Goal: Information Seeking & Learning: Check status

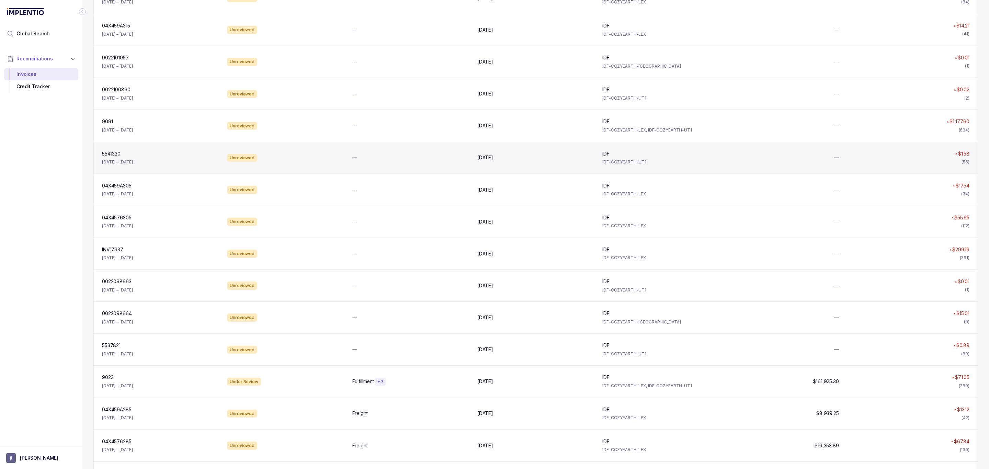
scroll to position [258, 0]
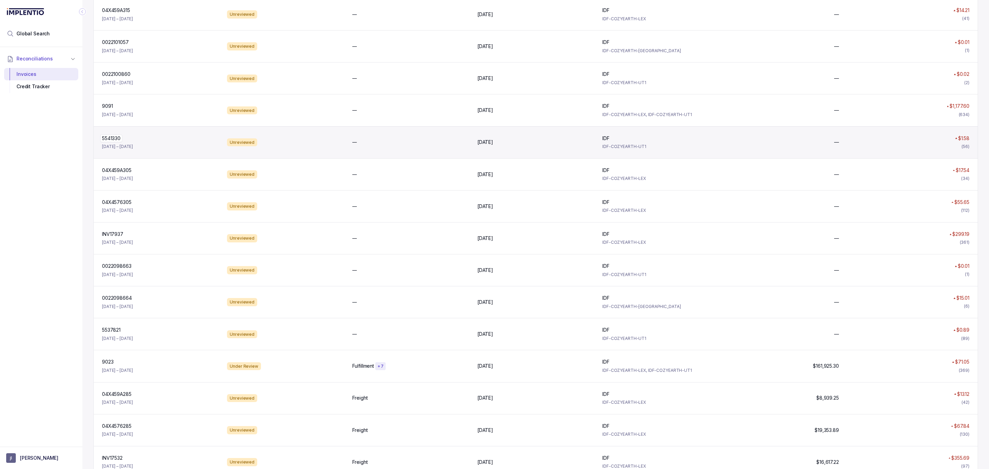
click at [112, 139] on p "5541330" at bounding box center [111, 139] width 22 height 8
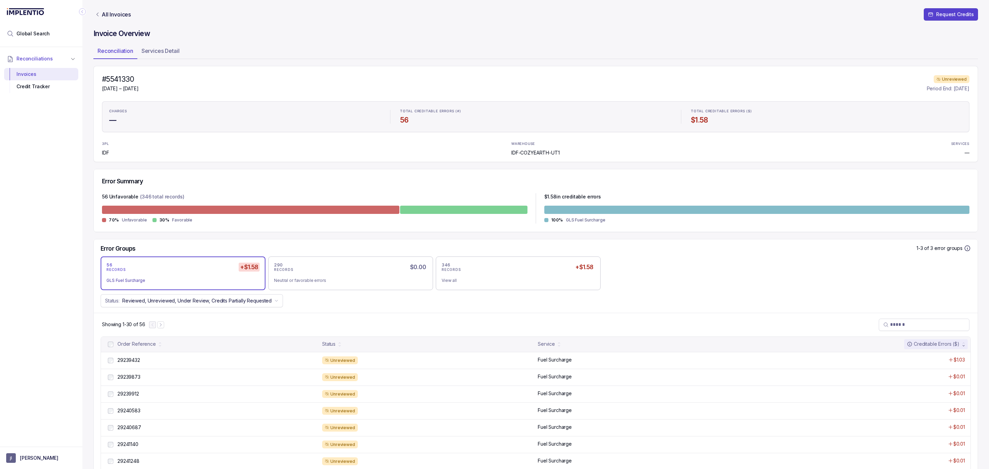
click at [116, 83] on h4 "#5541330" at bounding box center [120, 80] width 37 height 10
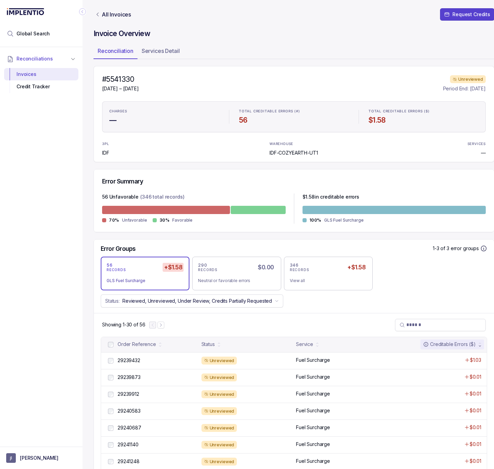
click at [80, 14] on icon "Collapse Icon" at bounding box center [82, 11] width 7 height 7
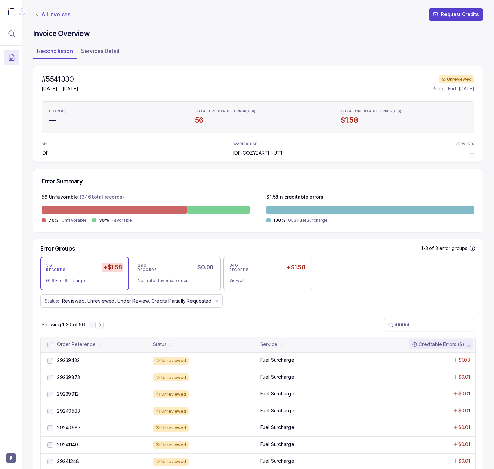
click at [64, 12] on p "All Invoices" at bounding box center [55, 14] width 29 height 7
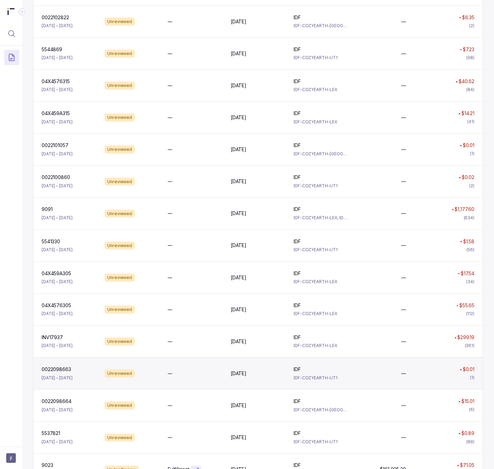
scroll to position [206, 0]
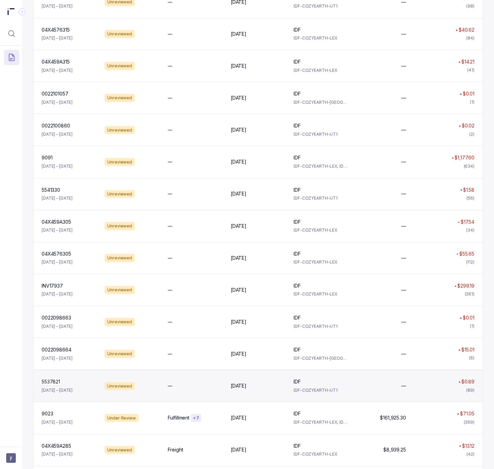
click at [48, 385] on p "5537821" at bounding box center [51, 382] width 22 height 8
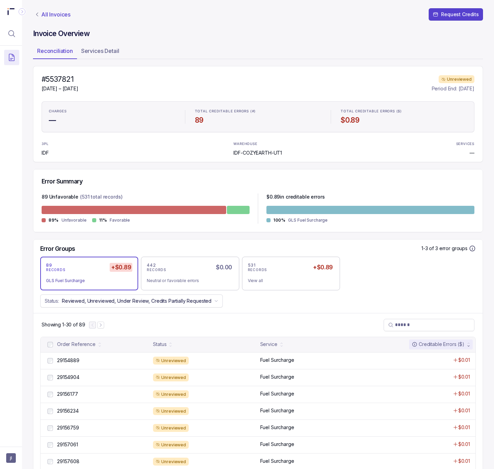
click at [63, 12] on p "All Invoices" at bounding box center [55, 14] width 29 height 7
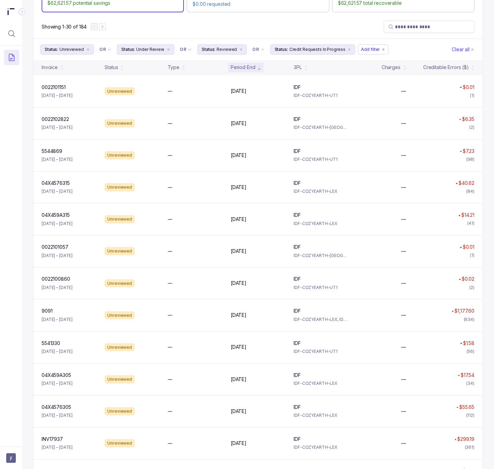
scroll to position [52, 0]
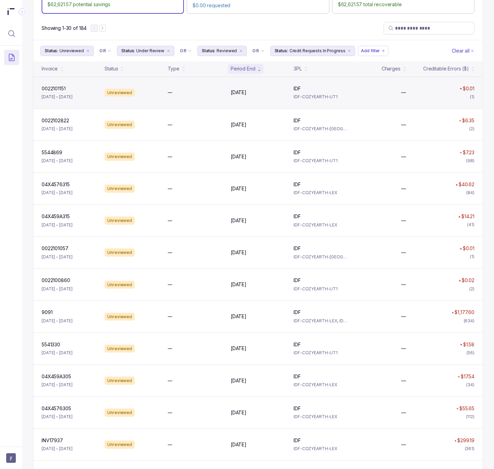
click at [59, 91] on p "0022101151" at bounding box center [53, 89] width 27 height 8
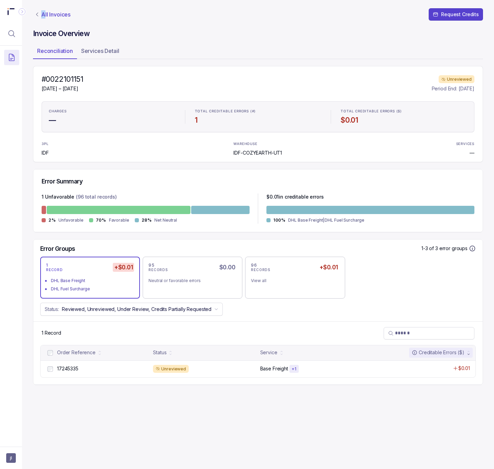
click at [43, 13] on p "All Invoices" at bounding box center [55, 14] width 29 height 7
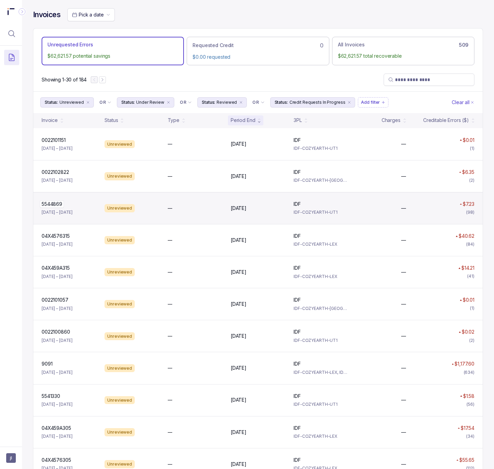
click at [57, 204] on p "5544869" at bounding box center [52, 204] width 24 height 8
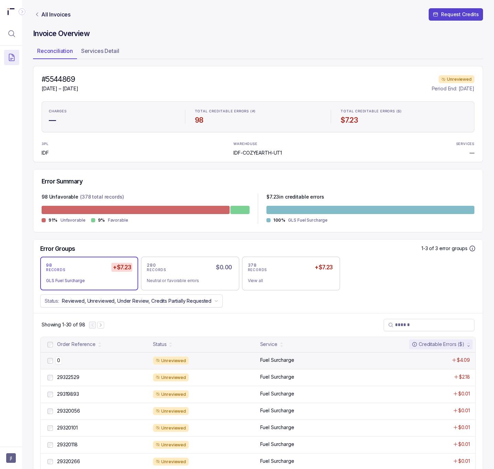
click at [66, 362] on div "0 0" at bounding box center [103, 360] width 92 height 7
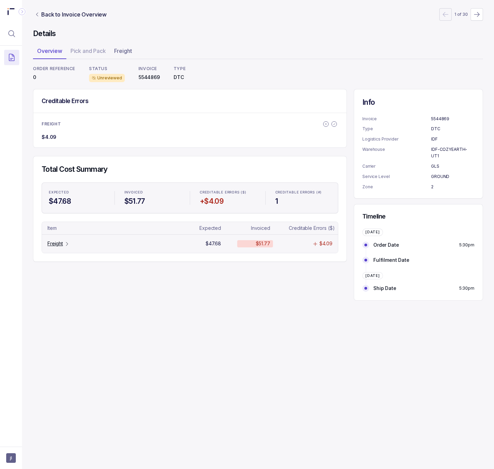
click at [55, 246] on p "Freight" at bounding box center [54, 243] width 15 height 7
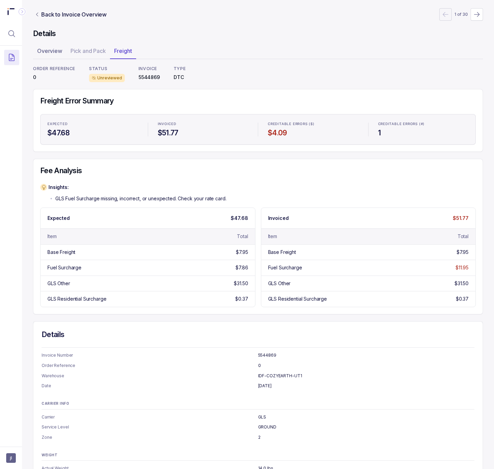
click at [34, 78] on p "0" at bounding box center [54, 77] width 42 height 7
click at [33, 78] on p "0" at bounding box center [54, 77] width 42 height 7
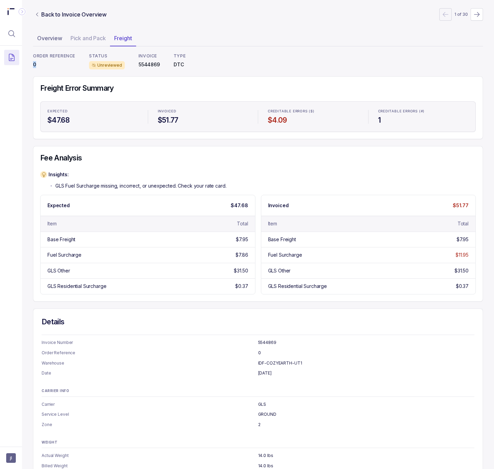
scroll to position [33, 0]
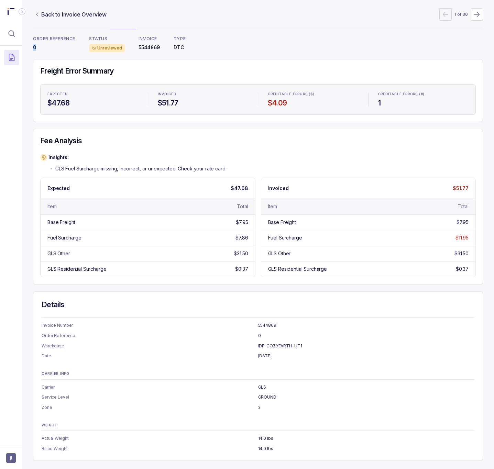
copy p "0"
click at [149, 46] on p "5544869" at bounding box center [148, 47] width 21 height 7
copy p "5544869"
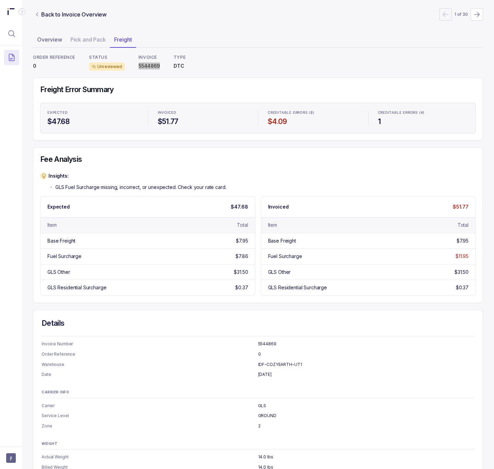
scroll to position [0, 0]
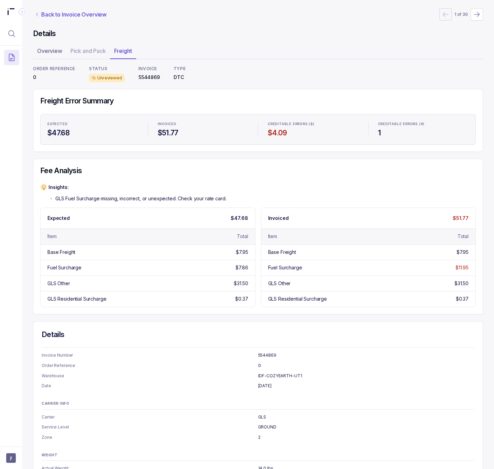
click at [49, 14] on p "Back to Invoice Overview" at bounding box center [73, 14] width 65 height 8
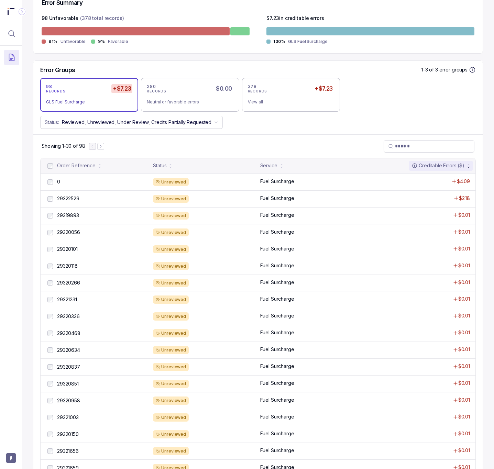
scroll to position [206, 0]
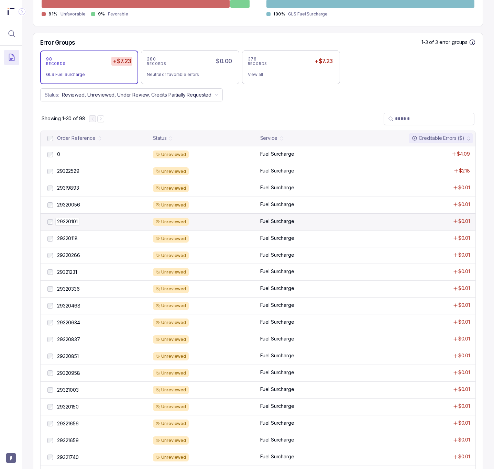
click at [63, 223] on p "29320101" at bounding box center [67, 222] width 24 height 8
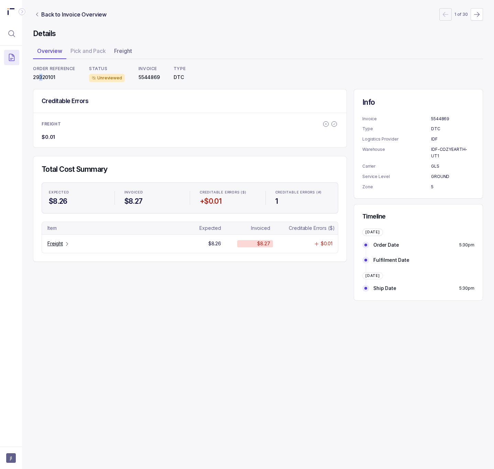
click at [41, 77] on p "29320101" at bounding box center [54, 77] width 42 height 7
click at [56, 241] on p "Freight" at bounding box center [54, 243] width 15 height 7
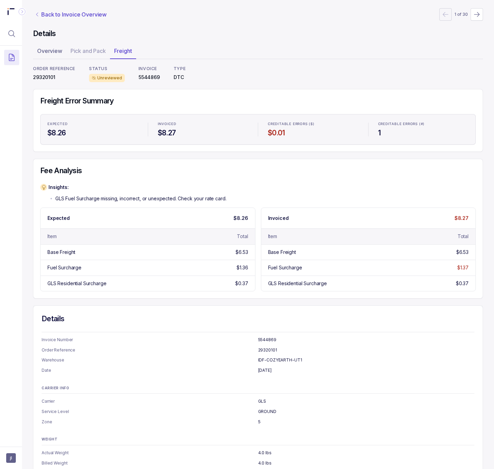
click at [48, 16] on p "Back to Invoice Overview" at bounding box center [73, 14] width 65 height 8
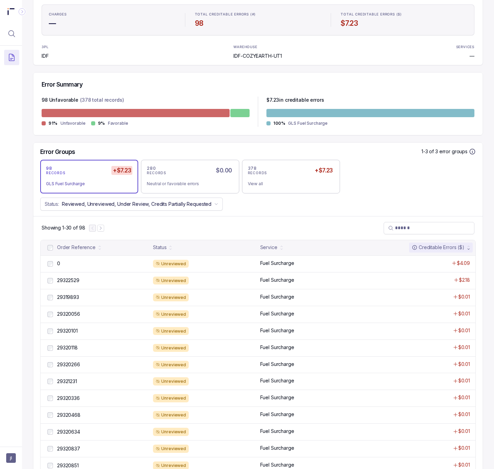
scroll to position [103, 0]
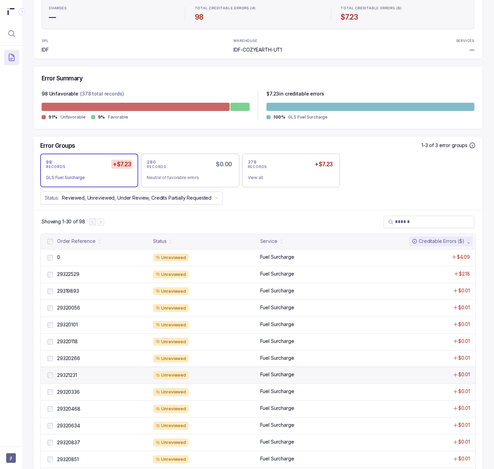
click at [70, 375] on p "29321231" at bounding box center [66, 375] width 23 height 8
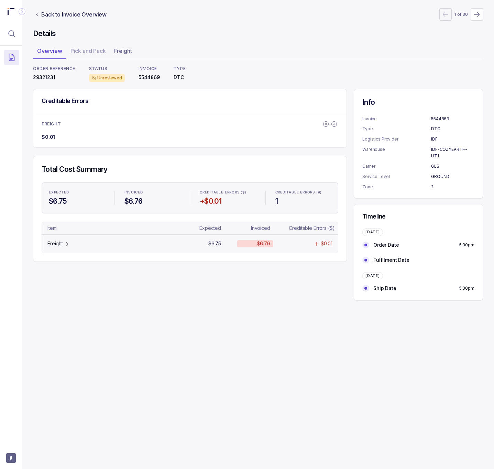
click at [61, 247] on p "Freight" at bounding box center [54, 243] width 15 height 7
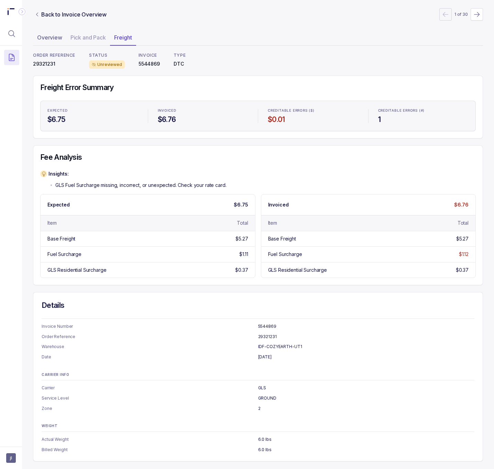
scroll to position [17, 0]
click at [46, 60] on p "29321231" at bounding box center [54, 63] width 42 height 7
copy p "29321231"
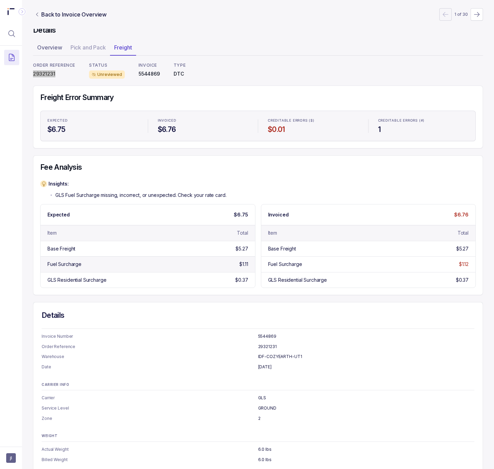
scroll to position [0, 0]
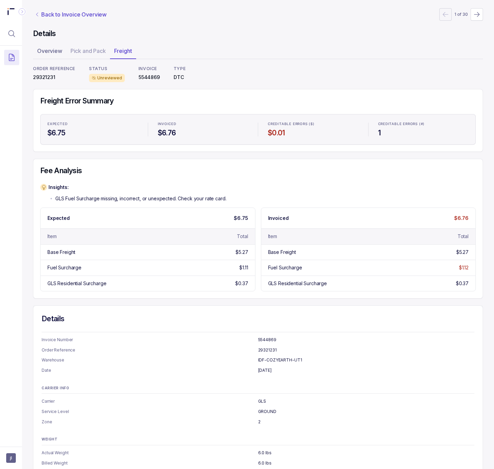
click at [69, 16] on p "Back to Invoice Overview" at bounding box center [73, 14] width 65 height 8
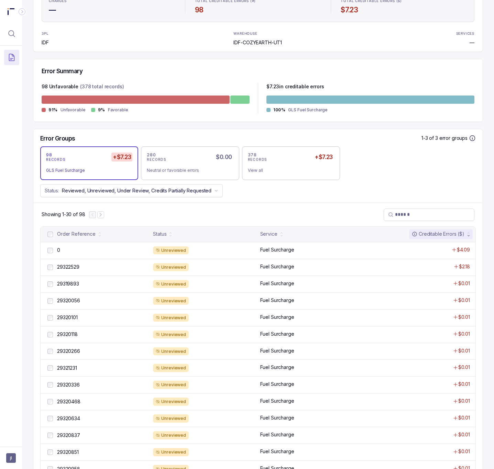
scroll to position [155, 0]
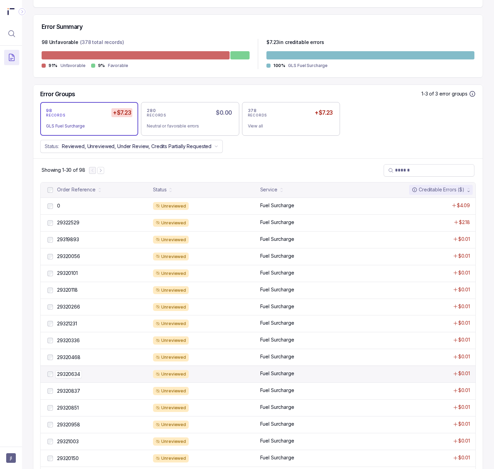
click at [74, 375] on p "29320634" at bounding box center [68, 374] width 26 height 8
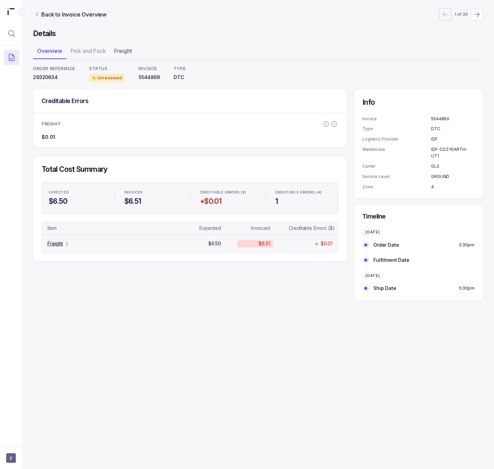
click at [60, 247] on p "Freight" at bounding box center [54, 243] width 15 height 7
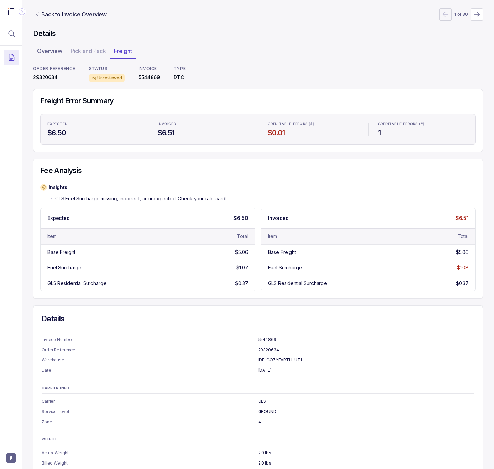
click at [44, 77] on p "29320634" at bounding box center [54, 77] width 42 height 7
copy p "29320634"
click at [64, 13] on p "Back to Invoice Overview" at bounding box center [73, 14] width 65 height 8
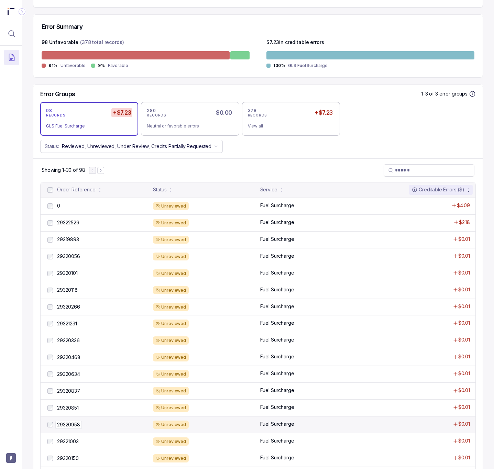
scroll to position [206, 0]
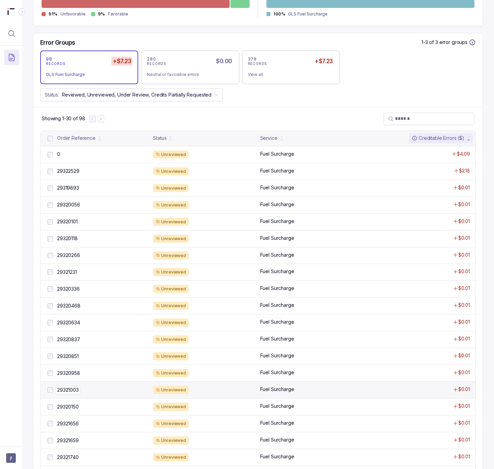
click at [76, 394] on p "29321003" at bounding box center [67, 390] width 25 height 8
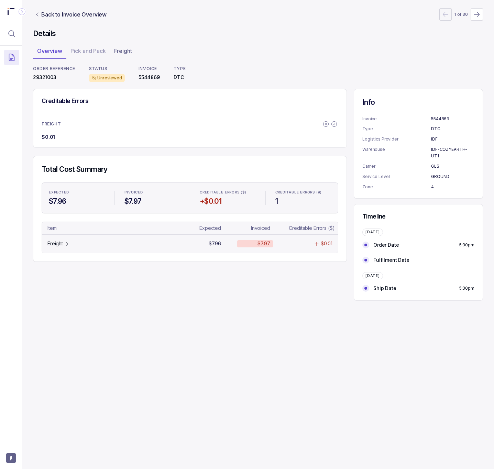
click at [55, 244] on p "Freight" at bounding box center [54, 243] width 15 height 7
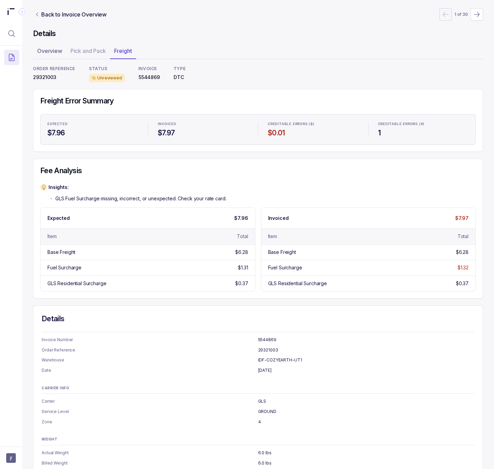
click at [45, 79] on p "29321003" at bounding box center [54, 77] width 42 height 7
copy p "29321003"
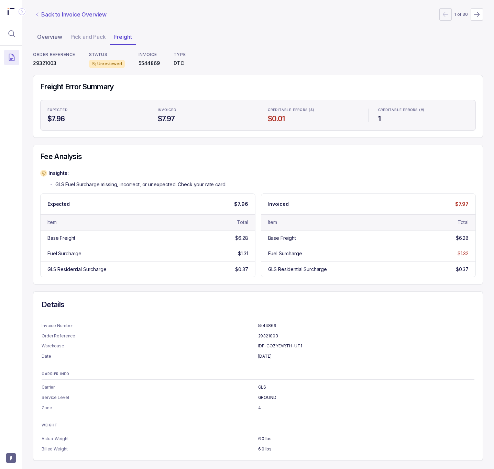
click at [56, 15] on p "Back to Invoice Overview" at bounding box center [73, 14] width 65 height 8
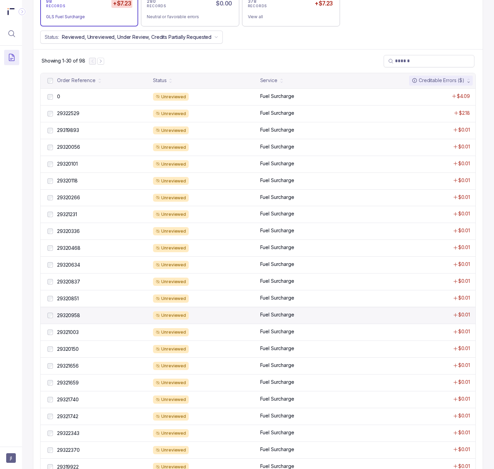
scroll to position [326, 0]
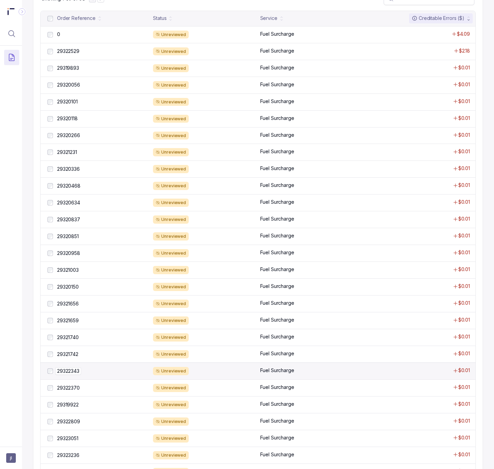
click at [72, 375] on p "29322343" at bounding box center [68, 371] width 26 height 8
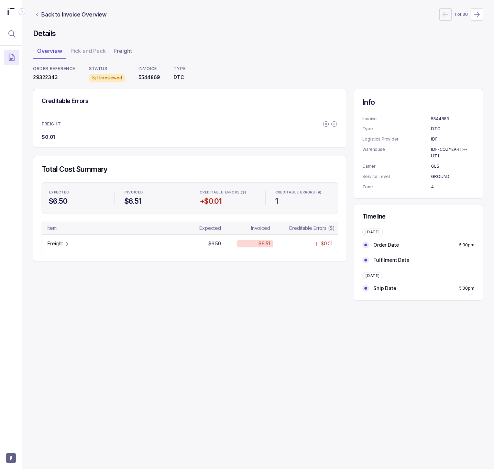
click at [47, 75] on p "29322343" at bounding box center [54, 77] width 42 height 7
copy p "29322343"
click at [57, 247] on p "Freight" at bounding box center [54, 243] width 15 height 7
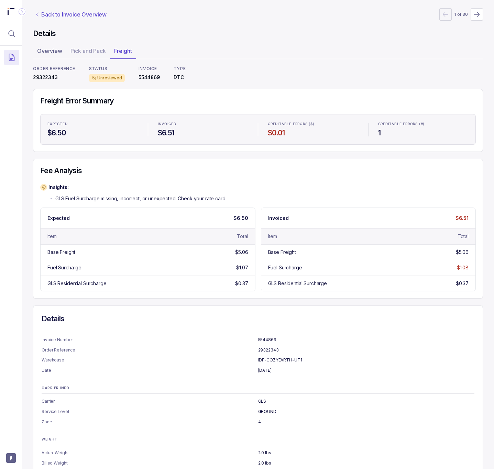
click at [59, 11] on p "Back to Invoice Overview" at bounding box center [73, 14] width 65 height 8
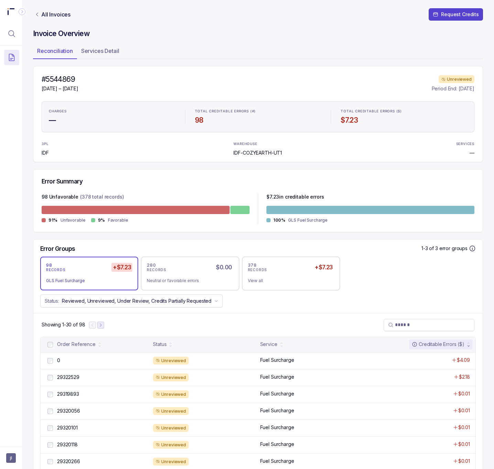
click at [103, 328] on button "Next Page" at bounding box center [100, 325] width 7 height 7
click at [107, 328] on button "Next Page" at bounding box center [103, 325] width 7 height 7
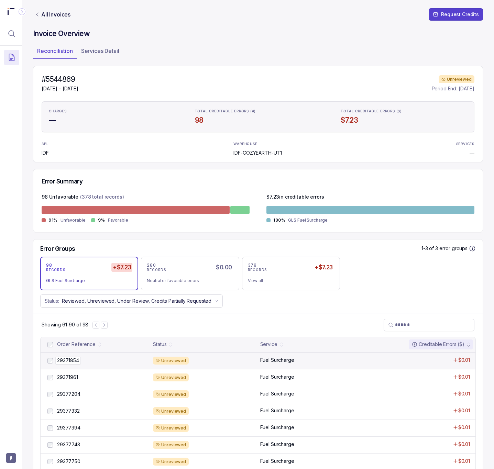
click at [74, 364] on p "29371854" at bounding box center [67, 361] width 25 height 8
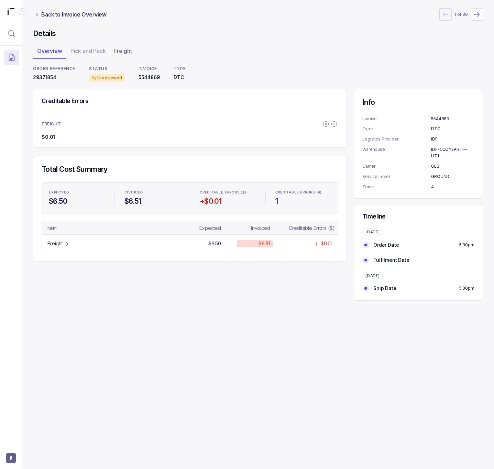
click at [48, 77] on p "29371854" at bounding box center [54, 77] width 42 height 7
copy p "29371854"
click at [58, 246] on p "Freight" at bounding box center [54, 243] width 15 height 7
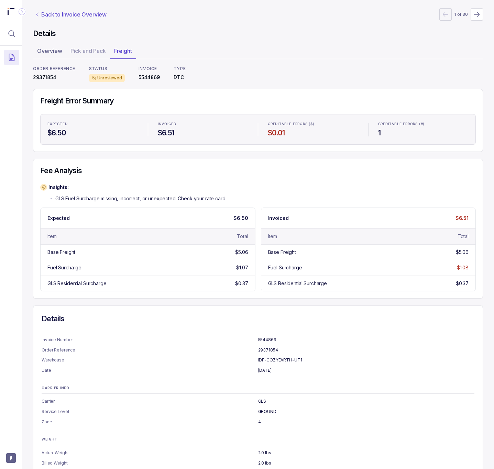
click at [78, 14] on p "Back to Invoice Overview" at bounding box center [73, 14] width 65 height 8
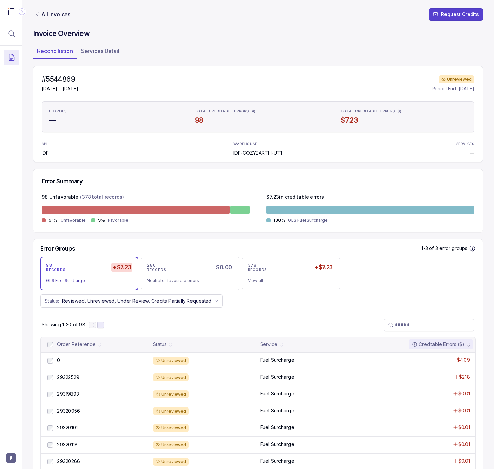
click at [102, 327] on icon "Next Page" at bounding box center [100, 325] width 5 height 5
click at [97, 327] on icon "Previous Page" at bounding box center [95, 325] width 5 height 5
click at [104, 328] on button "Next Page" at bounding box center [100, 325] width 7 height 7
click at [324, 156] on div "3PL IDF WAREHOUSE IDF-COZYEARTH-UT1 SERVICES —" at bounding box center [258, 148] width 432 height 15
click at [97, 326] on icon "Previous Page" at bounding box center [95, 325] width 5 height 5
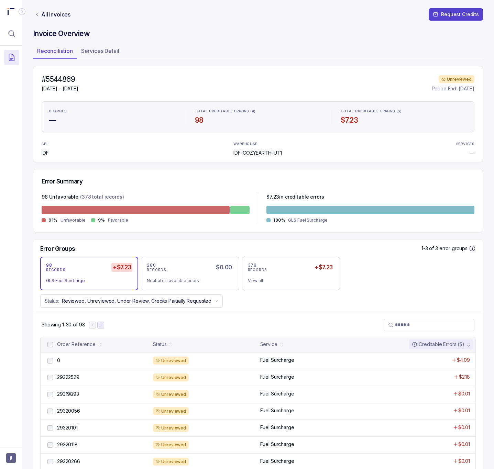
click at [102, 327] on icon "Next Page" at bounding box center [100, 325] width 5 height 5
click at [104, 327] on icon "Next Page" at bounding box center [103, 325] width 5 height 5
click at [95, 327] on icon "Previous Page" at bounding box center [95, 325] width 5 height 5
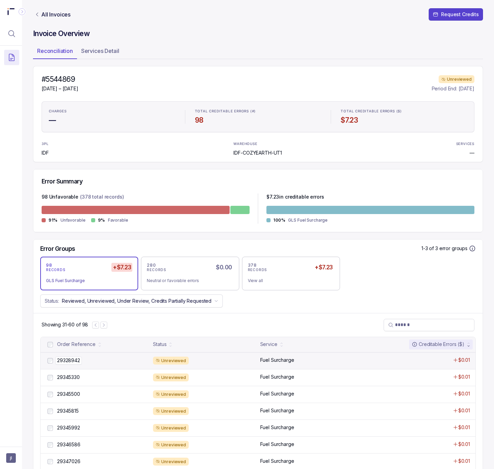
click at [76, 362] on p "29328942" at bounding box center [68, 361] width 26 height 8
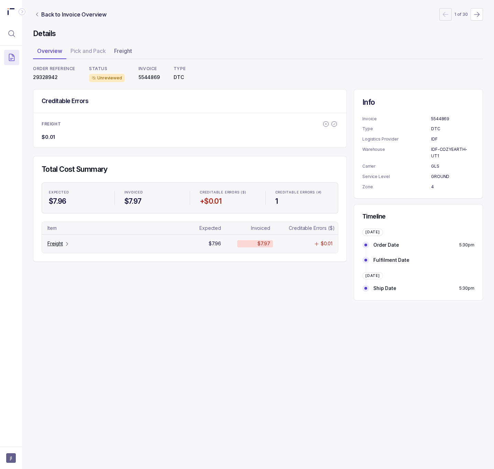
click at [61, 245] on p "Freight" at bounding box center [54, 243] width 15 height 7
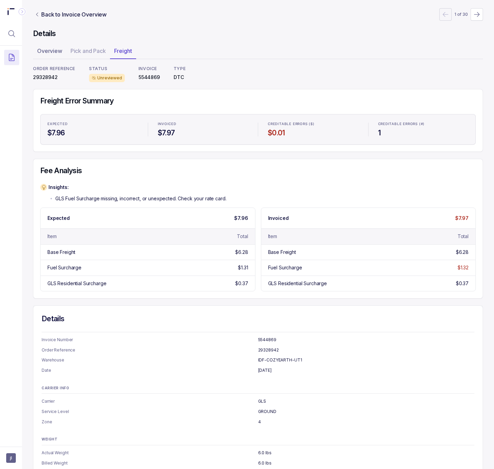
click at [53, 78] on p "29328942" at bounding box center [54, 77] width 42 height 7
copy p "29328942"
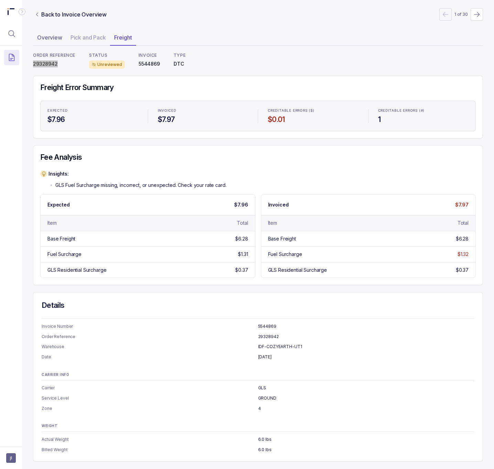
scroll to position [17, 0]
click at [57, 15] on p "Back to Invoice Overview" at bounding box center [73, 14] width 65 height 8
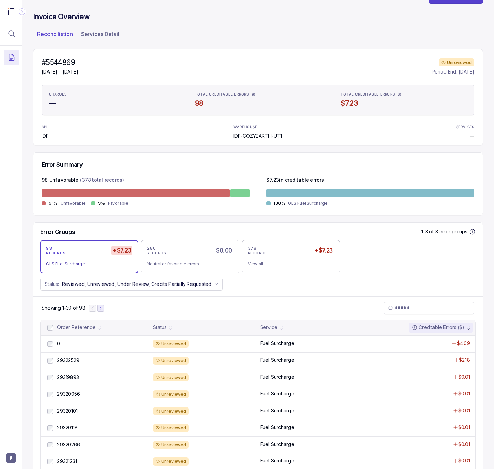
click at [100, 311] on icon "Next Page" at bounding box center [100, 308] width 5 height 5
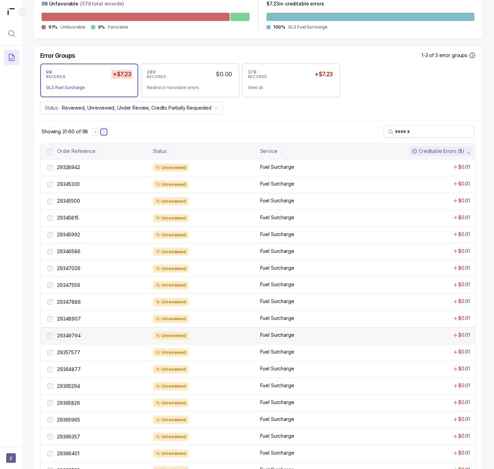
scroll to position [223, 0]
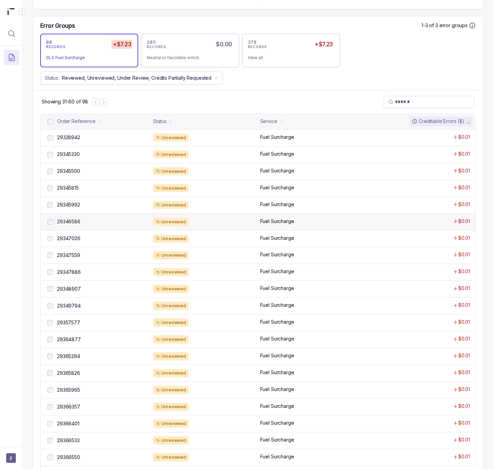
click at [70, 224] on p "29346586" at bounding box center [68, 222] width 27 height 8
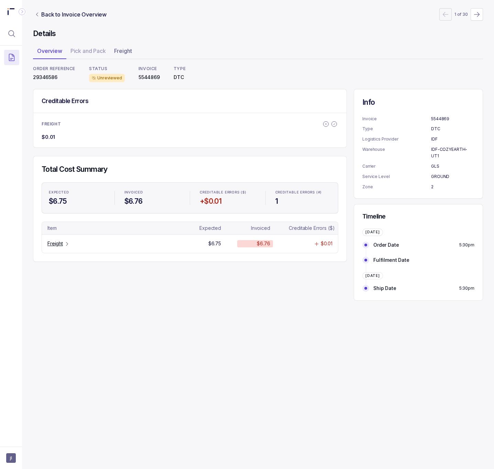
click at [47, 76] on p "29346586" at bounding box center [54, 77] width 42 height 7
copy p "29346586"
click at [56, 246] on p "Freight" at bounding box center [54, 243] width 15 height 7
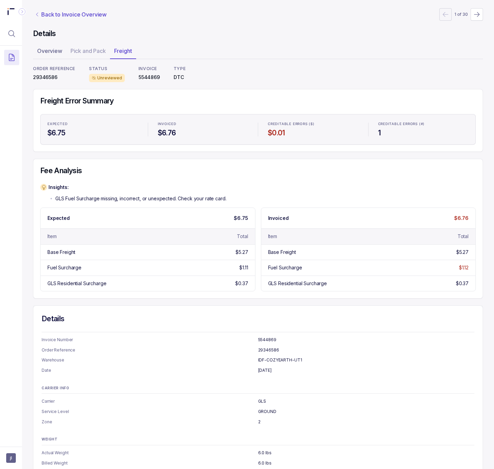
click at [58, 15] on p "Back to Invoice Overview" at bounding box center [73, 14] width 65 height 8
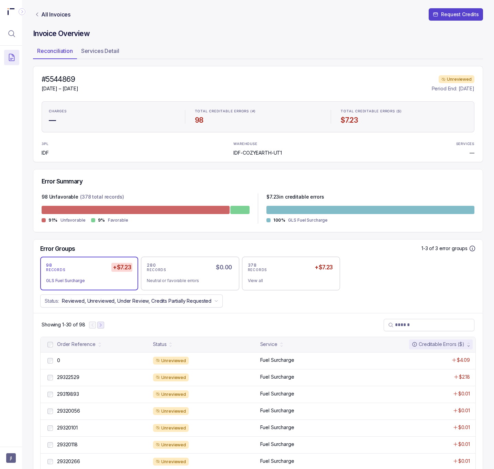
click at [102, 327] on icon "Next Page" at bounding box center [100, 325] width 5 height 5
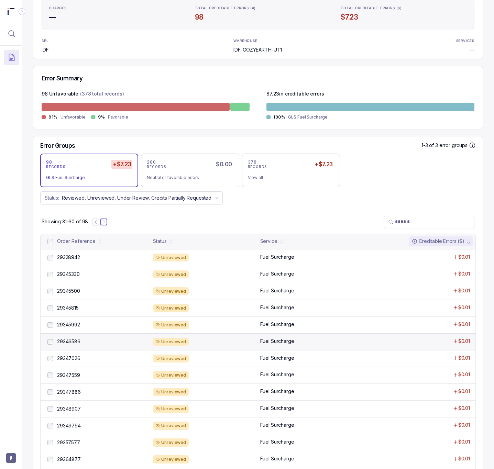
scroll to position [155, 0]
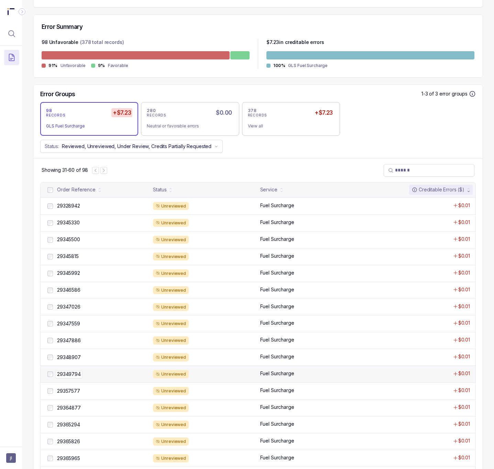
click at [70, 378] on p "29349794" at bounding box center [68, 374] width 27 height 8
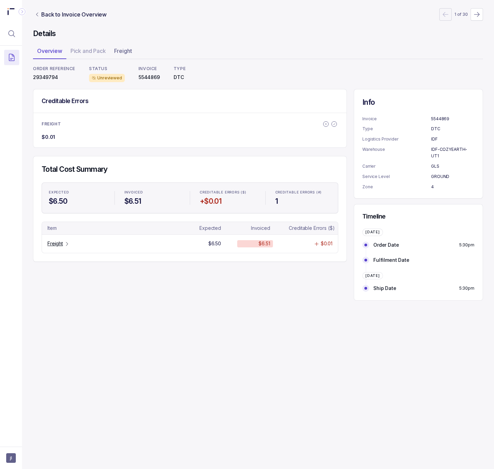
click at [48, 75] on p "29349794" at bounding box center [54, 77] width 42 height 7
copy p "29349794"
click at [53, 244] on p "Freight" at bounding box center [54, 243] width 15 height 7
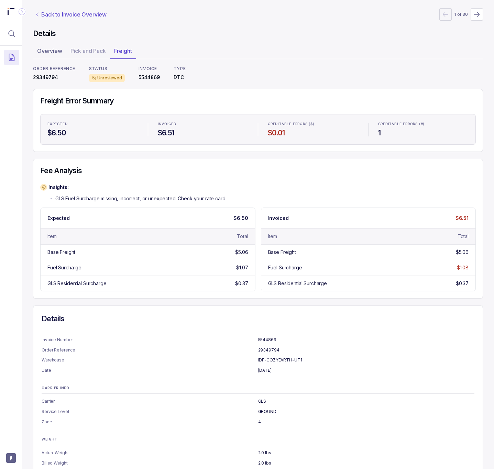
click at [67, 15] on p "Back to Invoice Overview" at bounding box center [73, 14] width 65 height 8
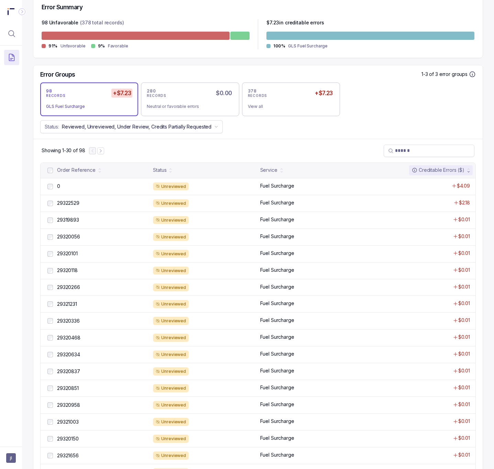
scroll to position [206, 0]
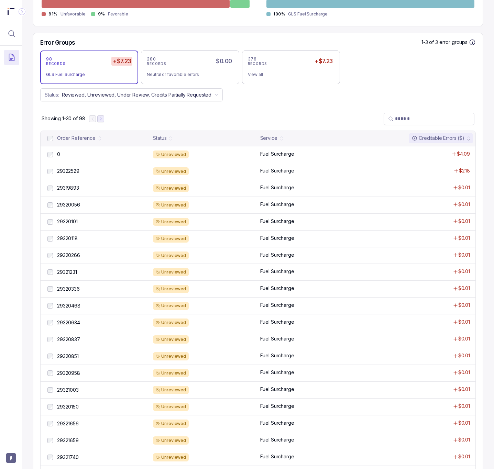
click at [100, 120] on icon "Next Page" at bounding box center [100, 118] width 5 height 5
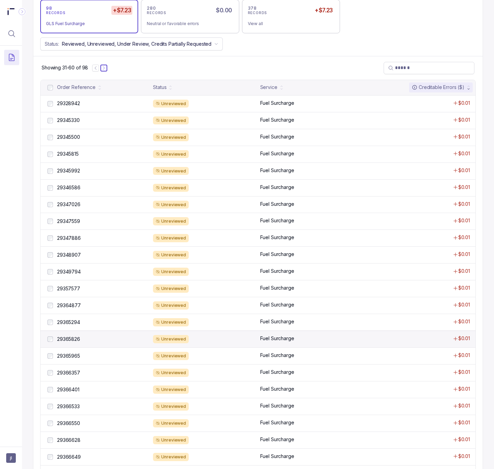
scroll to position [258, 0]
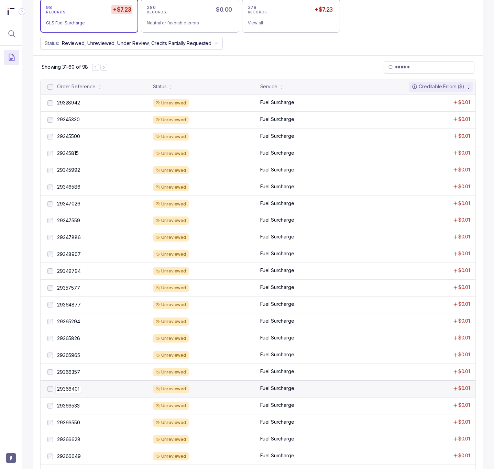
click at [83, 392] on div "29366401 29366401" at bounding box center [103, 388] width 92 height 7
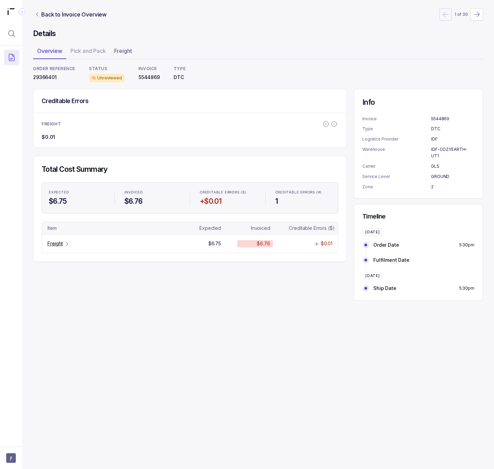
click at [40, 80] on p "29366401" at bounding box center [54, 77] width 42 height 7
click at [40, 78] on p "29366401" at bounding box center [54, 77] width 42 height 7
click at [63, 245] on p "Freight" at bounding box center [54, 243] width 15 height 7
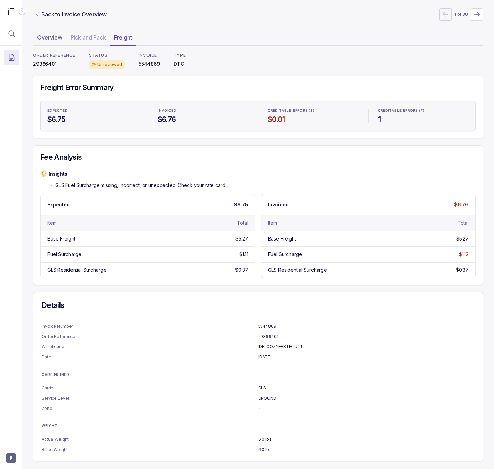
scroll to position [17, 0]
click at [74, 14] on p "Back to Invoice Overview" at bounding box center [73, 14] width 65 height 8
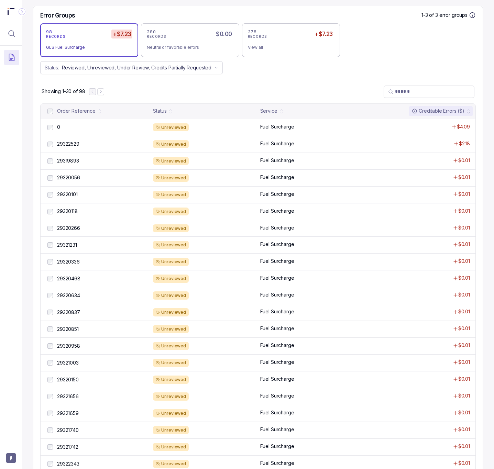
scroll to position [274, 0]
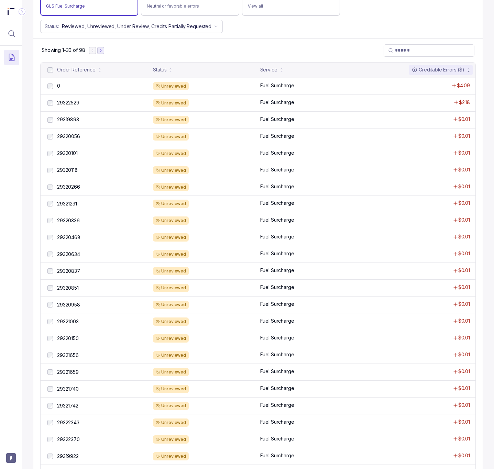
click at [99, 52] on icon "Next Page" at bounding box center [100, 50] width 5 height 5
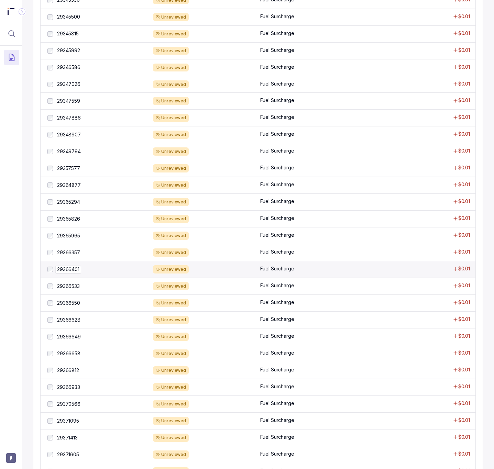
scroll to position [378, 0]
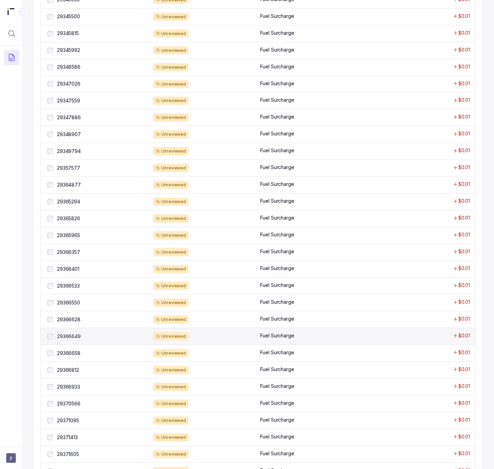
click at [91, 338] on div "29366649 29366649" at bounding box center [103, 336] width 92 height 7
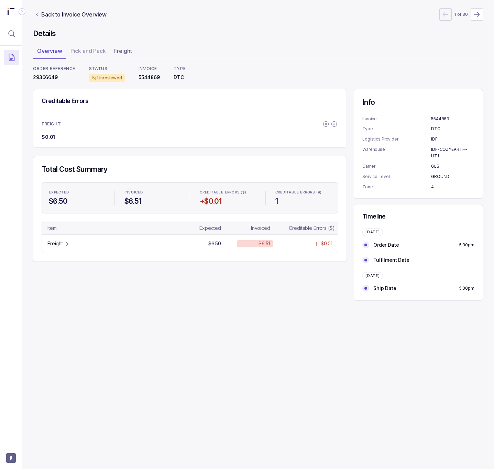
click at [49, 76] on p "29366649" at bounding box center [54, 77] width 42 height 7
click at [58, 246] on p "Freight" at bounding box center [54, 243] width 15 height 7
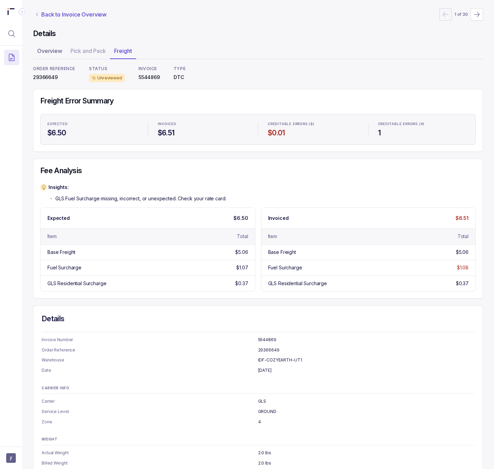
click at [60, 17] on p "Back to Invoice Overview" at bounding box center [73, 14] width 65 height 8
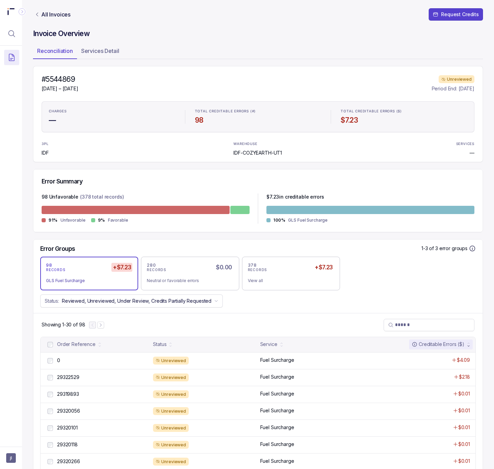
click at [69, 80] on h4 "#5544869" at bounding box center [60, 80] width 37 height 10
click at [100, 47] on p "Services Detail" at bounding box center [100, 51] width 38 height 8
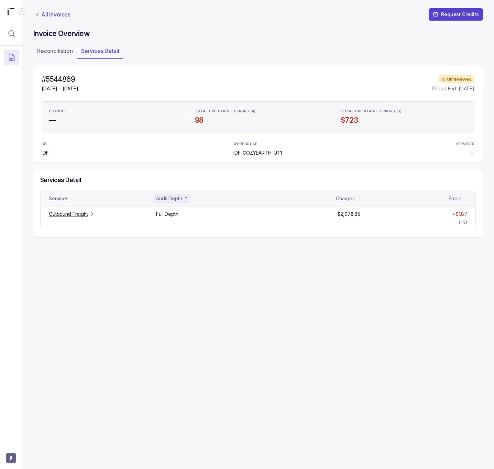
click at [52, 17] on p "All Invoices" at bounding box center [55, 14] width 29 height 7
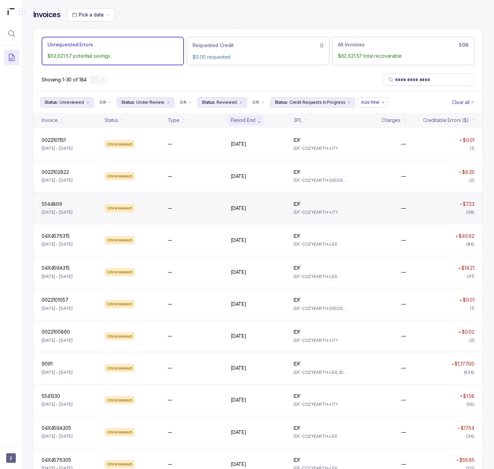
click at [54, 208] on p "5544869" at bounding box center [52, 204] width 24 height 8
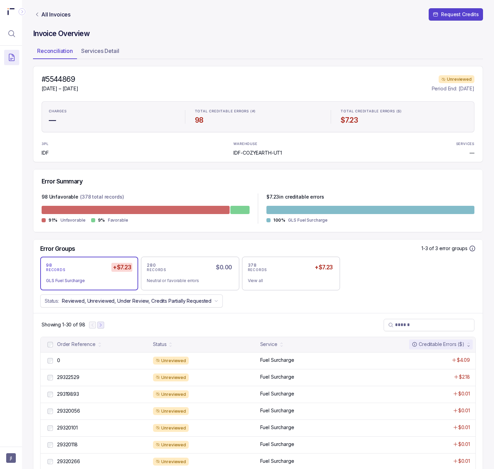
click at [101, 327] on icon "Next Page" at bounding box center [100, 325] width 5 height 5
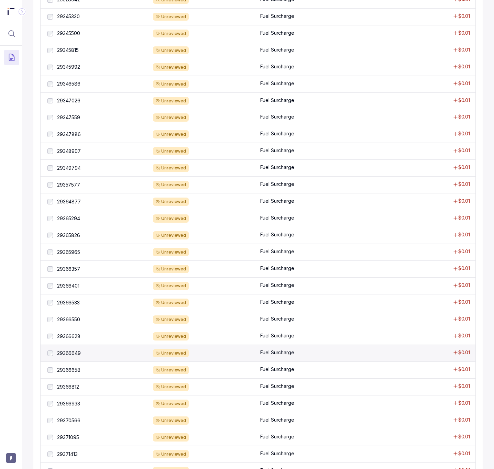
scroll to position [410, 0]
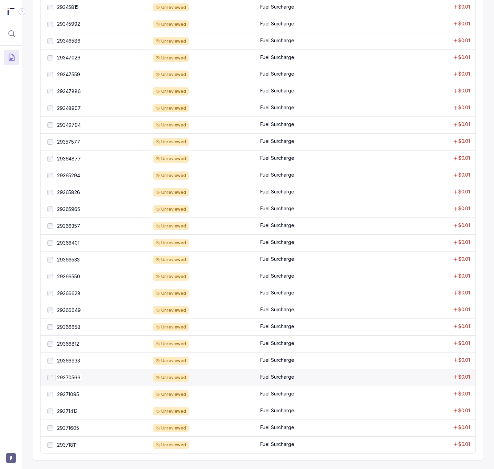
click at [75, 375] on p "29370566" at bounding box center [68, 378] width 27 height 8
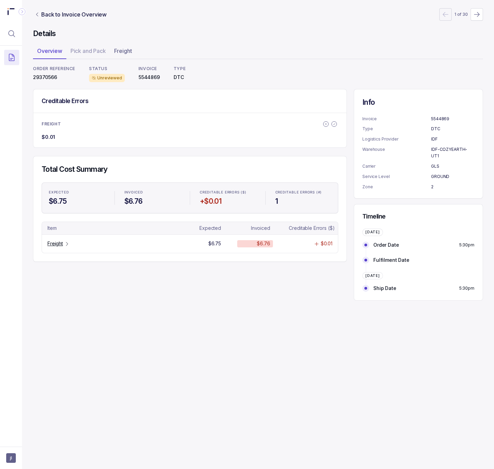
click at [49, 79] on p "29370566" at bounding box center [54, 77] width 42 height 7
click at [58, 246] on p "Freight" at bounding box center [54, 243] width 15 height 7
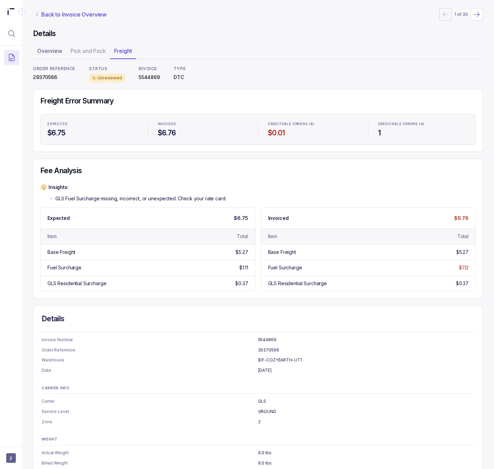
click at [57, 18] on p "Back to Invoice Overview" at bounding box center [73, 14] width 65 height 8
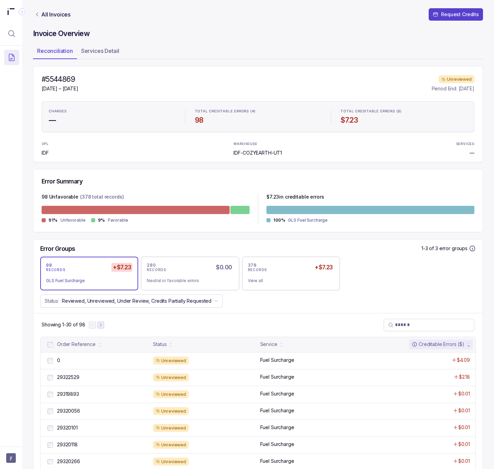
click at [103, 327] on icon "Next Page" at bounding box center [100, 325] width 5 height 5
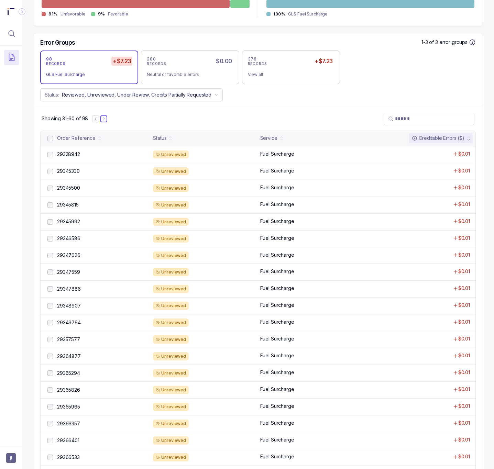
scroll to position [410, 0]
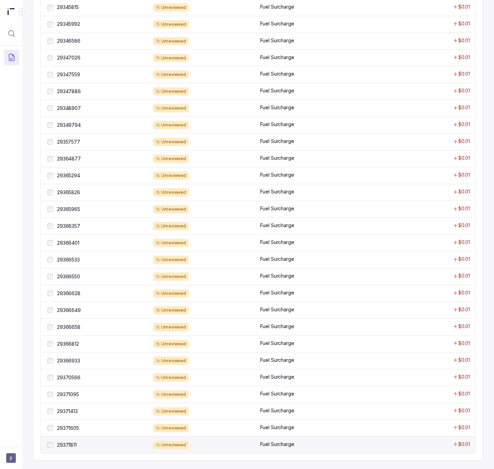
click at [74, 441] on div "29371811 29371811" at bounding box center [97, 445] width 103 height 8
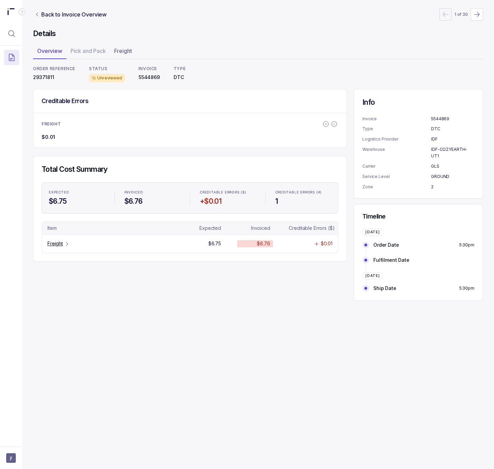
click at [49, 78] on p "29371811" at bounding box center [54, 77] width 42 height 7
click at [61, 247] on p "Freight" at bounding box center [54, 243] width 15 height 7
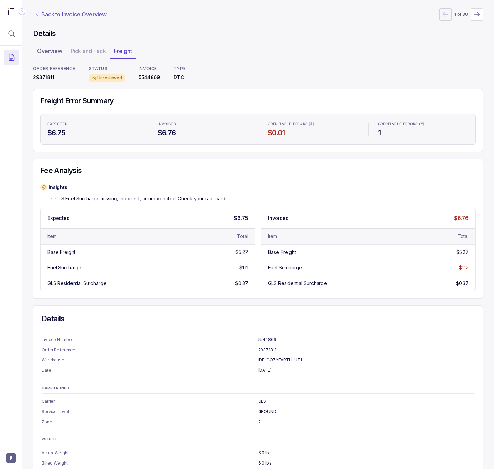
click at [57, 11] on p "Back to Invoice Overview" at bounding box center [73, 14] width 65 height 8
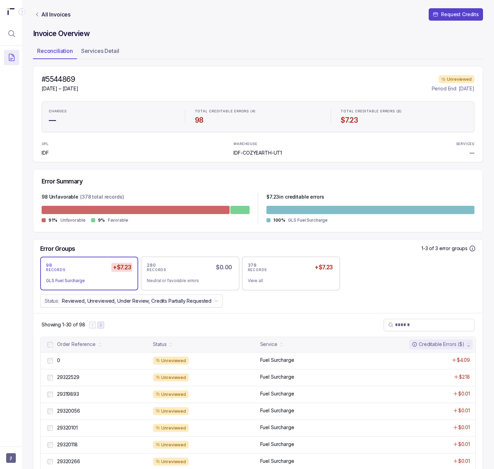
click at [103, 327] on icon "Next Page" at bounding box center [100, 325] width 5 height 5
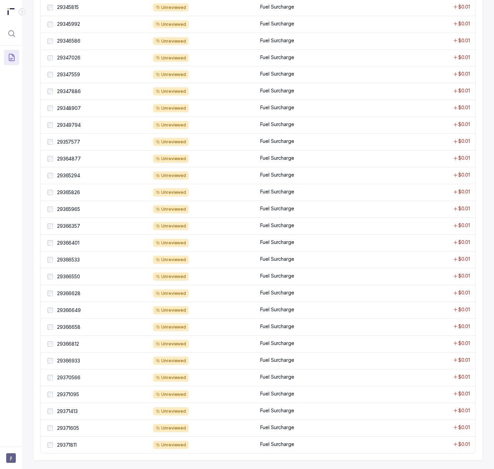
scroll to position [50, 0]
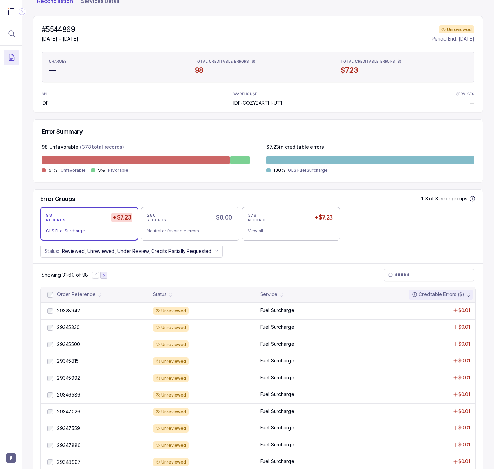
click at [105, 275] on icon "Next Page" at bounding box center [103, 275] width 5 height 5
click at [80, 311] on p "29371854" at bounding box center [67, 311] width 25 height 8
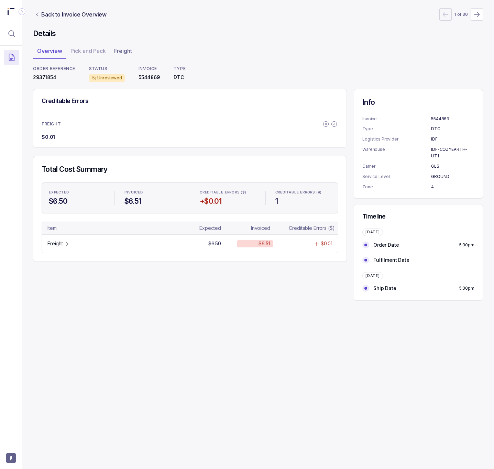
click at [47, 79] on p "29371854" at bounding box center [54, 77] width 42 height 7
click at [58, 246] on p "Freight" at bounding box center [54, 243] width 15 height 7
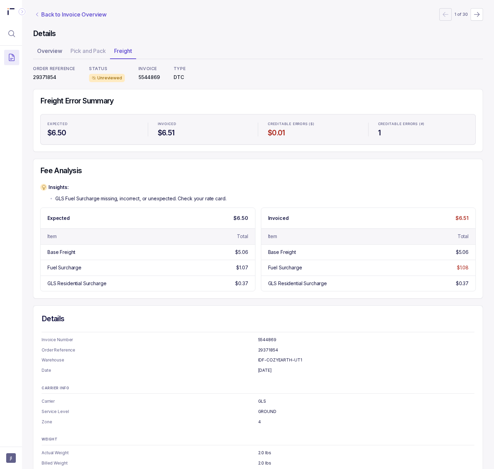
click at [55, 14] on p "Back to Invoice Overview" at bounding box center [73, 14] width 65 height 8
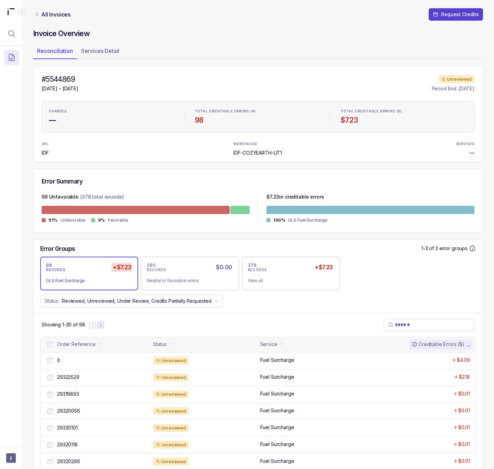
click at [98, 325] on button "Next Page" at bounding box center [100, 325] width 7 height 7
click at [104, 327] on icon "Next Page" at bounding box center [103, 325] width 5 height 5
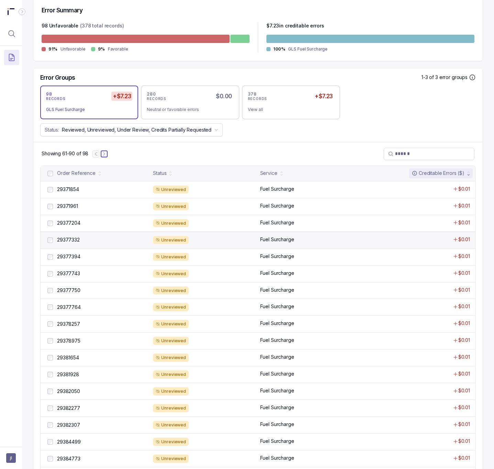
scroll to position [206, 0]
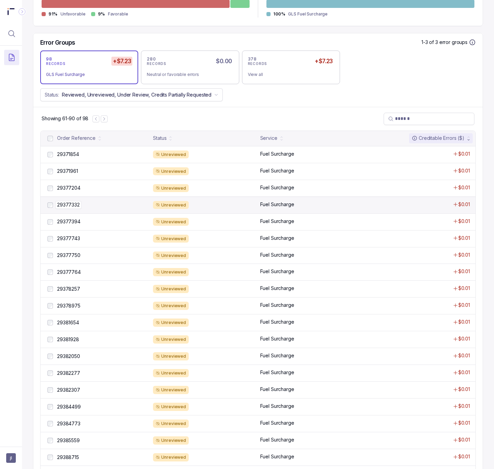
click at [66, 208] on p "29377332" at bounding box center [68, 205] width 26 height 8
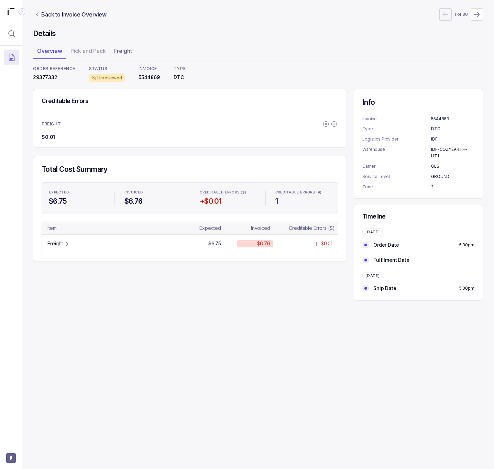
click at [48, 77] on p "29377332" at bounding box center [54, 77] width 42 height 7
click at [57, 245] on p "Freight" at bounding box center [54, 243] width 15 height 7
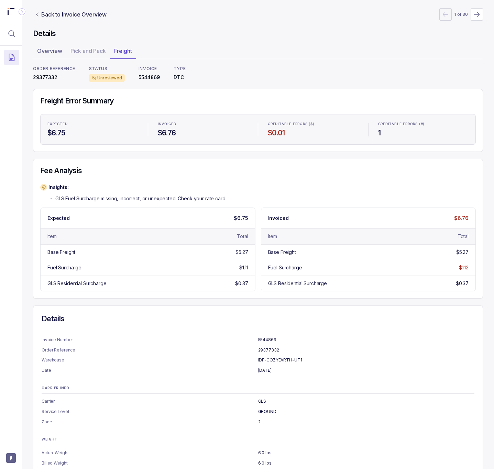
scroll to position [17, 0]
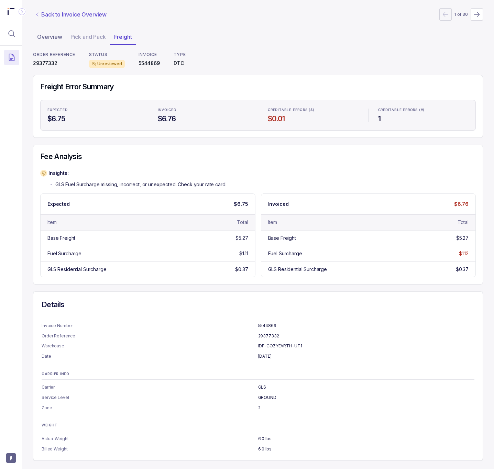
click at [83, 13] on p "Back to Invoice Overview" at bounding box center [73, 14] width 65 height 8
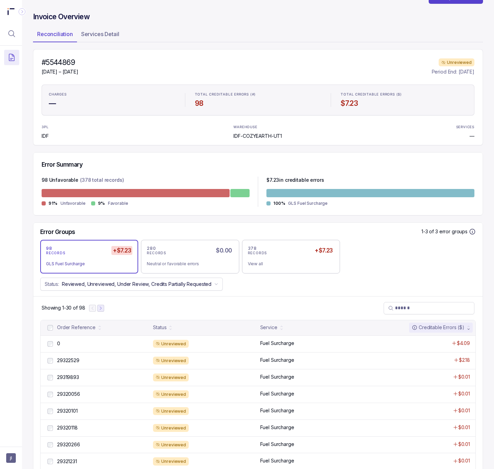
click at [100, 312] on button "Next Page" at bounding box center [100, 308] width 7 height 7
click at [103, 309] on icon "Next Page" at bounding box center [103, 308] width 5 height 5
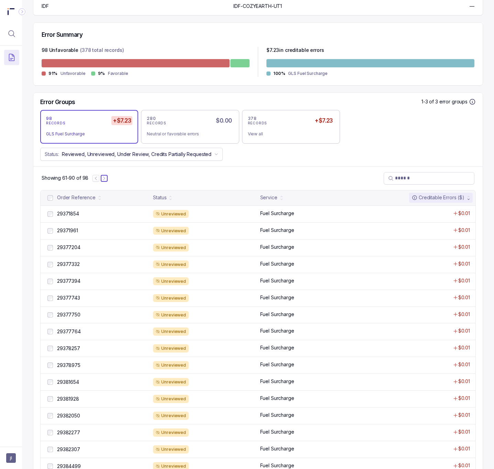
scroll to position [171, 0]
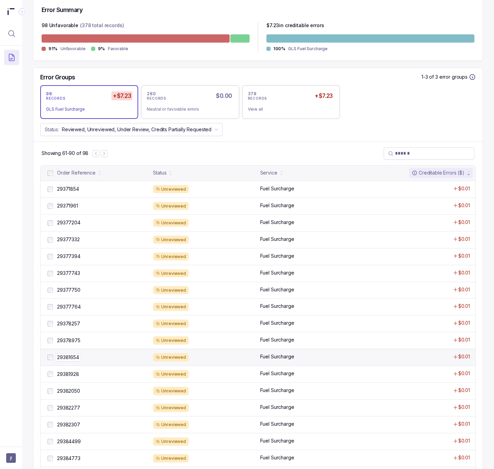
click at [71, 361] on p "29381654" at bounding box center [67, 357] width 25 height 8
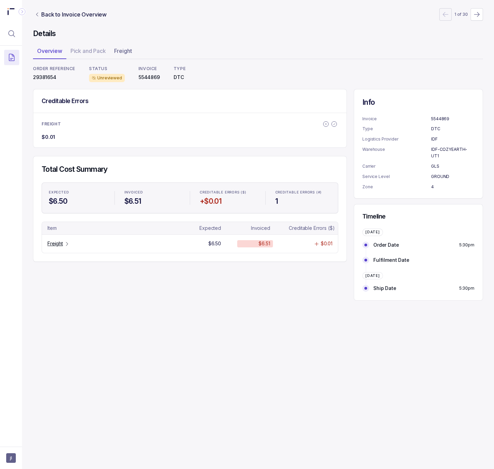
click at [44, 77] on p "29381654" at bounding box center [54, 77] width 42 height 7
click at [63, 245] on p "Freight" at bounding box center [54, 243] width 15 height 7
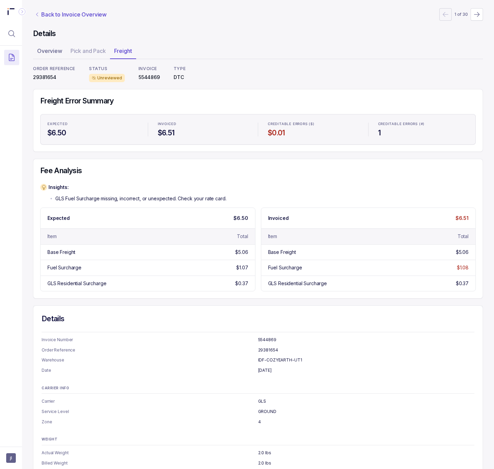
click at [67, 12] on p "Back to Invoice Overview" at bounding box center [73, 14] width 65 height 8
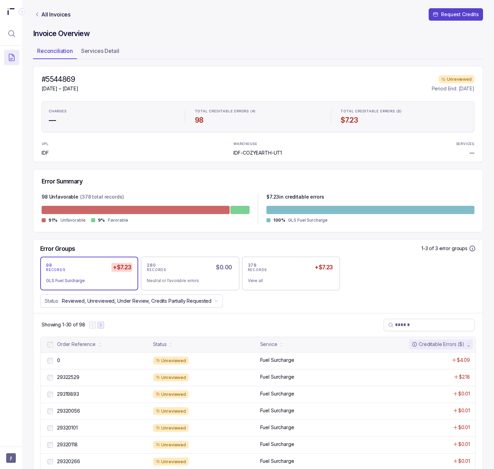
click at [101, 328] on button "Next Page" at bounding box center [100, 325] width 7 height 7
click at [106, 327] on icon "Next Page" at bounding box center [103, 325] width 5 height 5
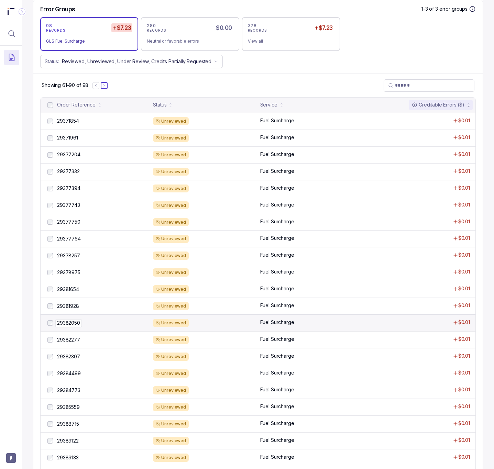
scroll to position [258, 0]
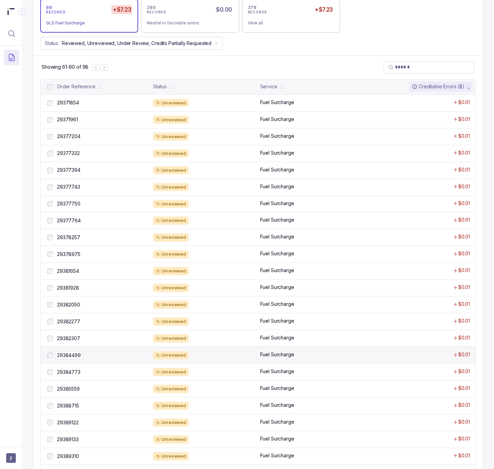
click at [75, 359] on p "29384499" at bounding box center [68, 355] width 27 height 8
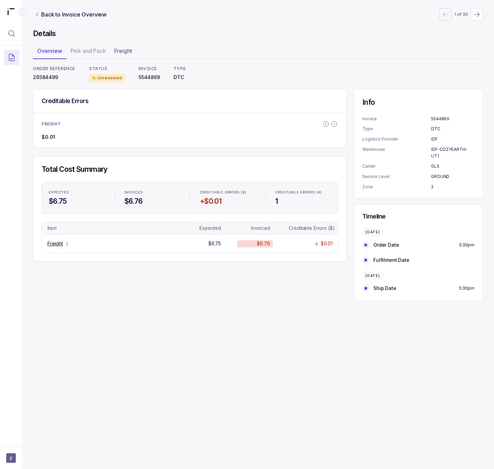
click at [42, 77] on p "29384499" at bounding box center [54, 77] width 42 height 7
click at [58, 246] on p "Freight" at bounding box center [54, 243] width 15 height 7
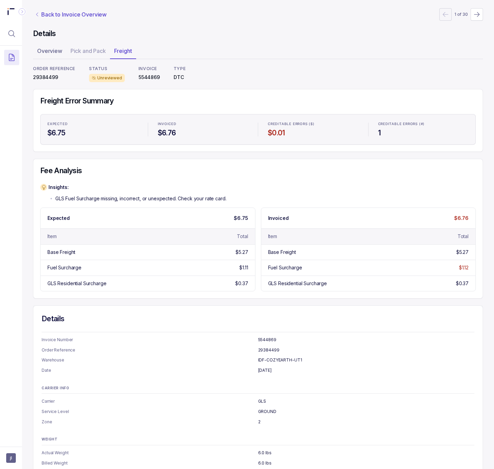
click at [56, 15] on p "Back to Invoice Overview" at bounding box center [73, 14] width 65 height 8
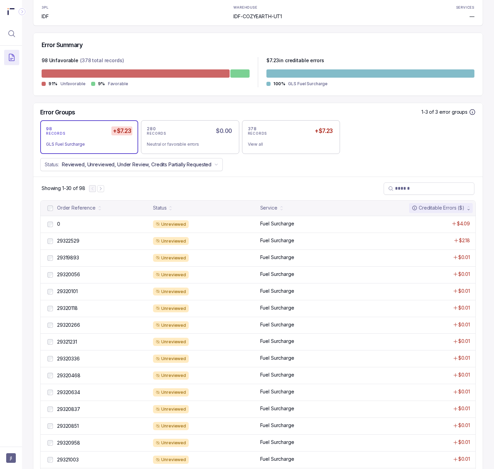
scroll to position [258, 0]
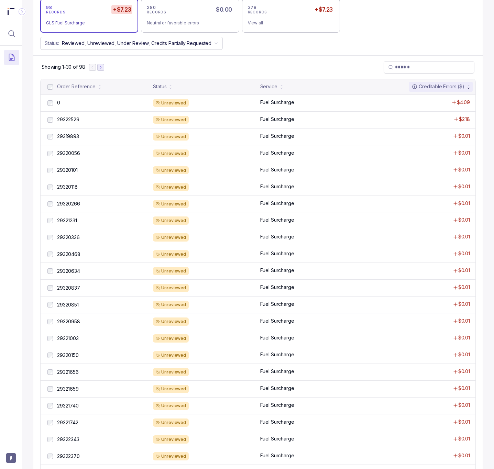
click at [100, 71] on button "Next Page" at bounding box center [100, 67] width 7 height 7
click at [104, 68] on icon "Next Page" at bounding box center [103, 67] width 1 height 3
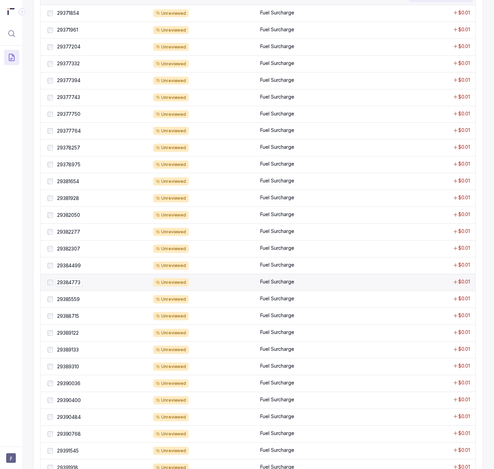
scroll to position [361, 0]
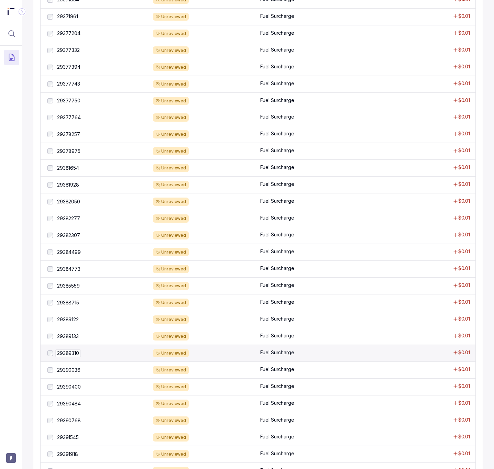
click at [73, 357] on p "29389310" at bounding box center [67, 353] width 25 height 8
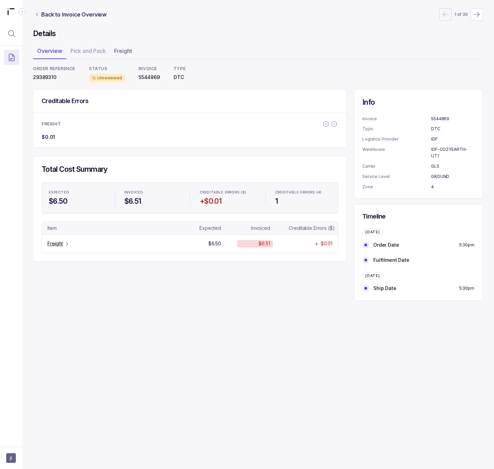
click at [46, 76] on p "29389310" at bounding box center [54, 77] width 42 height 7
click at [54, 244] on p "Freight" at bounding box center [54, 243] width 15 height 7
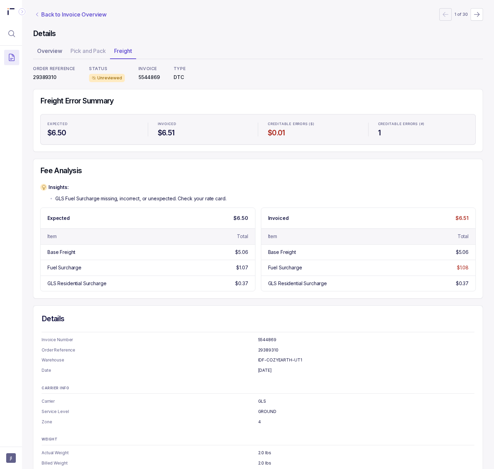
click at [59, 13] on p "Back to Invoice Overview" at bounding box center [73, 14] width 65 height 8
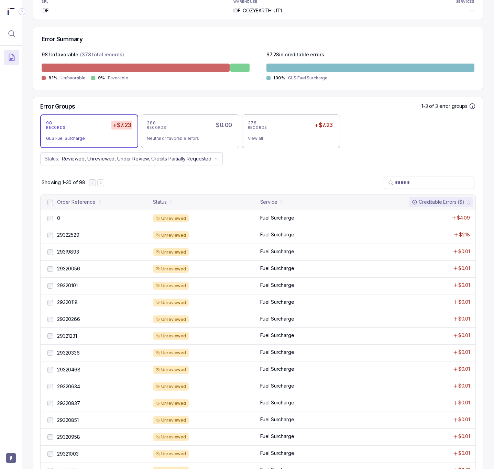
scroll to position [309, 0]
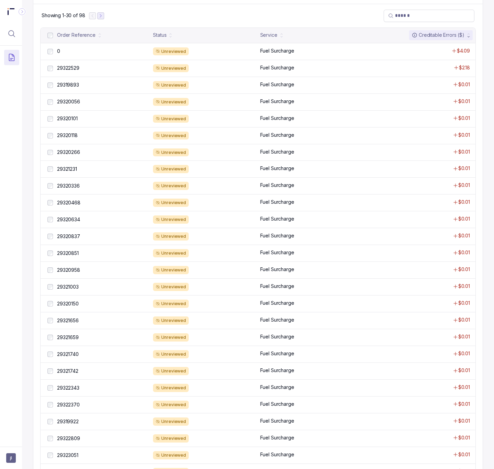
click at [102, 18] on icon "Next Page" at bounding box center [100, 15] width 5 height 5
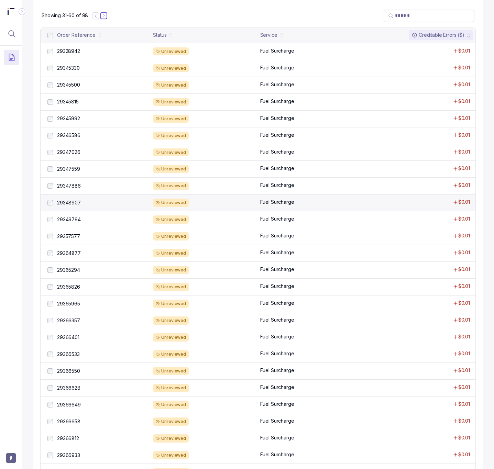
scroll to position [0, 0]
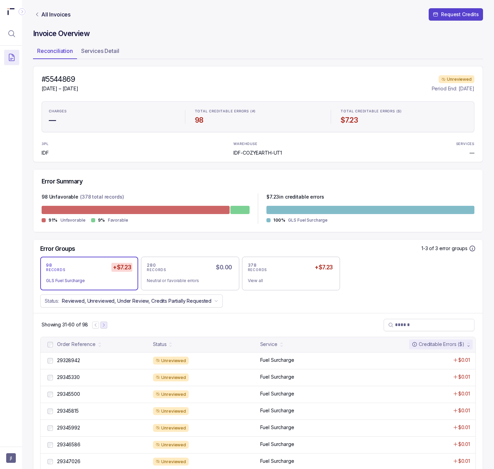
click at [103, 326] on icon "Next Page" at bounding box center [103, 324] width 1 height 3
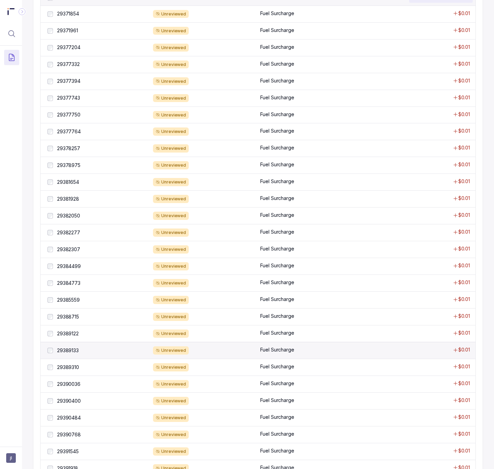
scroll to position [410, 0]
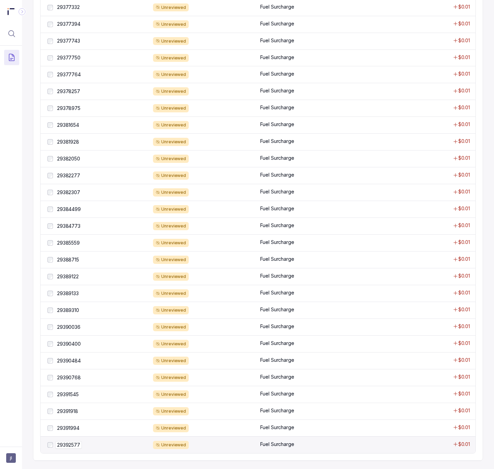
click at [72, 442] on p "29392577" at bounding box center [68, 445] width 26 height 8
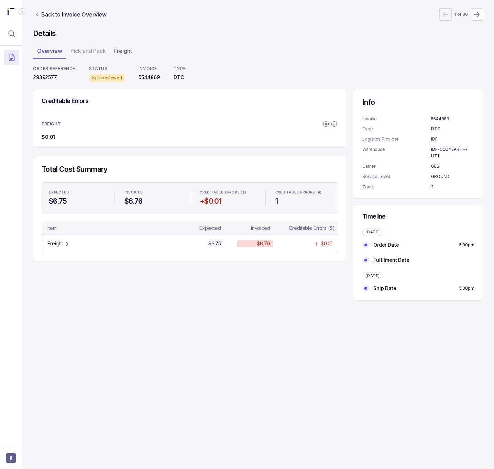
click at [52, 77] on p "29392577" at bounding box center [54, 77] width 42 height 7
click at [55, 247] on p "Freight" at bounding box center [54, 243] width 15 height 7
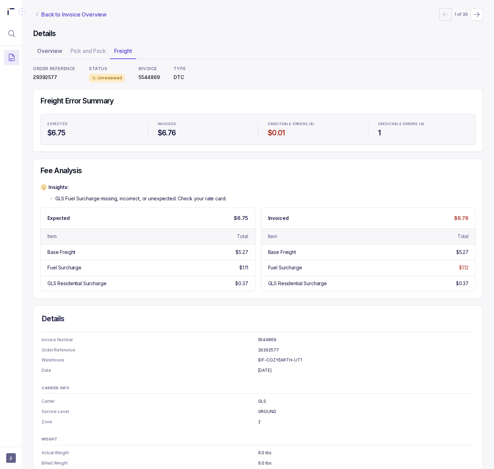
click at [64, 14] on p "Back to Invoice Overview" at bounding box center [73, 14] width 65 height 8
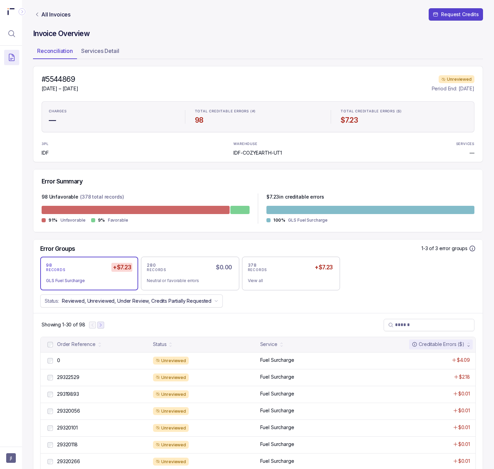
click at [100, 326] on icon "Next Page" at bounding box center [100, 325] width 5 height 5
click at [103, 327] on icon "Next Page" at bounding box center [103, 325] width 5 height 5
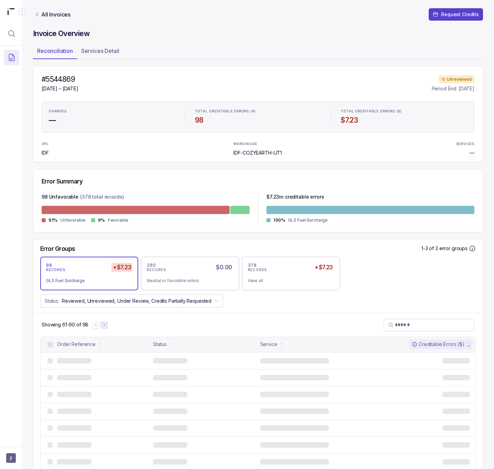
click at [103, 327] on icon "Next Page" at bounding box center [104, 325] width 5 height 5
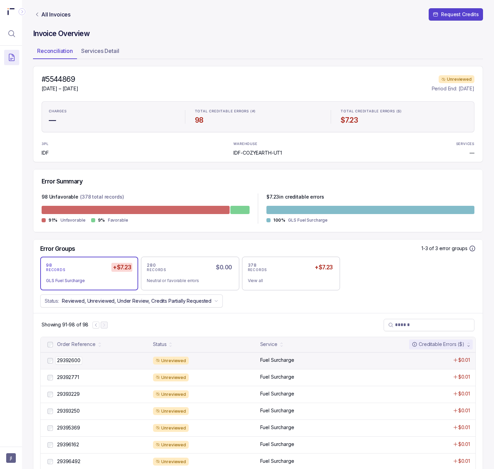
click at [79, 364] on p "29392600" at bounding box center [68, 361] width 27 height 8
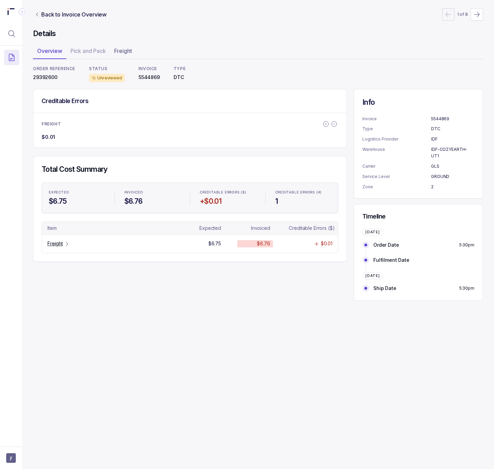
click at [46, 74] on p "29392600" at bounding box center [54, 77] width 42 height 7
click at [60, 245] on p "Freight" at bounding box center [54, 243] width 15 height 7
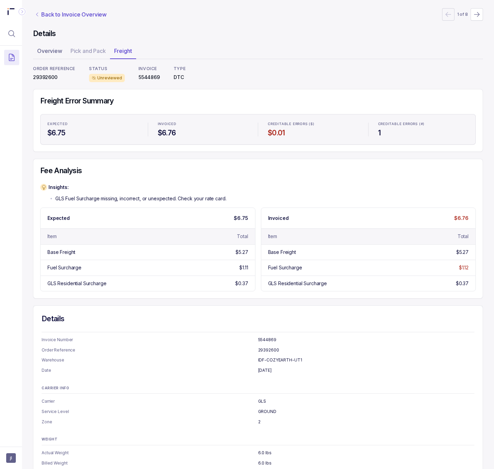
click at [59, 14] on p "Back to Invoice Overview" at bounding box center [73, 14] width 65 height 8
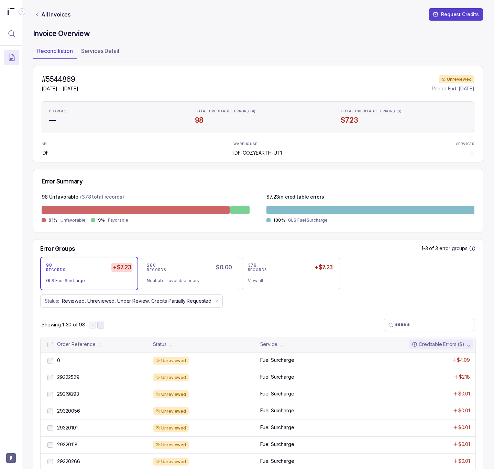
click at [101, 326] on icon "Next Page" at bounding box center [100, 324] width 1 height 3
click at [105, 327] on icon "Next Page" at bounding box center [103, 325] width 5 height 5
click at [105, 327] on icon "Next Page" at bounding box center [104, 325] width 5 height 5
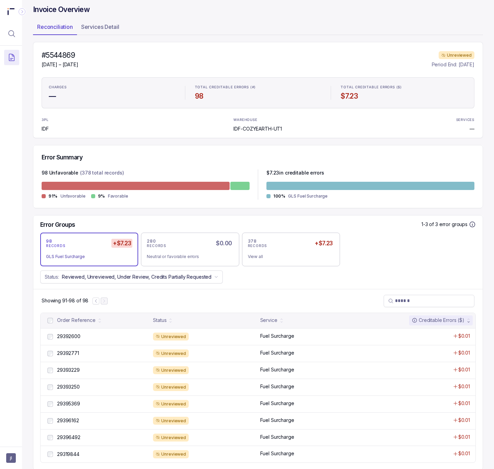
scroll to position [36, 0]
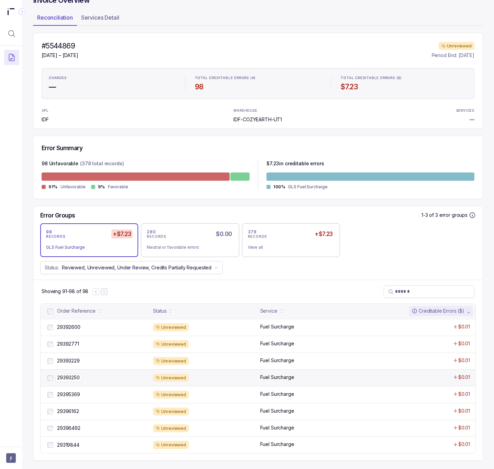
click at [75, 378] on p "29393250" at bounding box center [68, 378] width 26 height 8
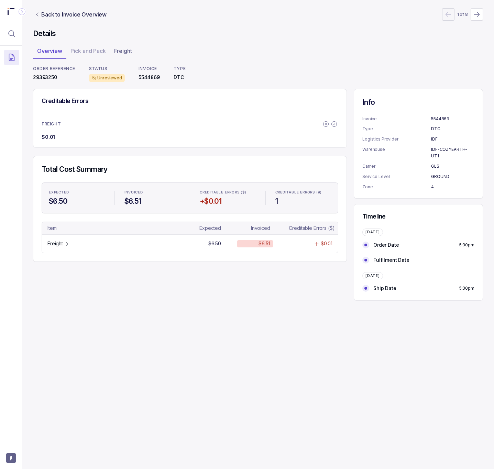
click at [48, 76] on p "29393250" at bounding box center [54, 77] width 42 height 7
click at [56, 244] on p "Freight" at bounding box center [54, 243] width 15 height 7
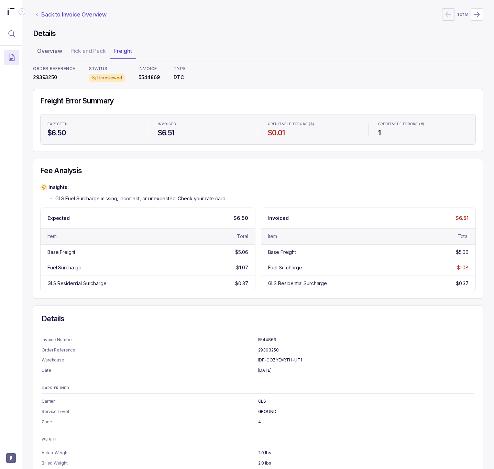
click at [88, 11] on p "Back to Invoice Overview" at bounding box center [73, 14] width 65 height 8
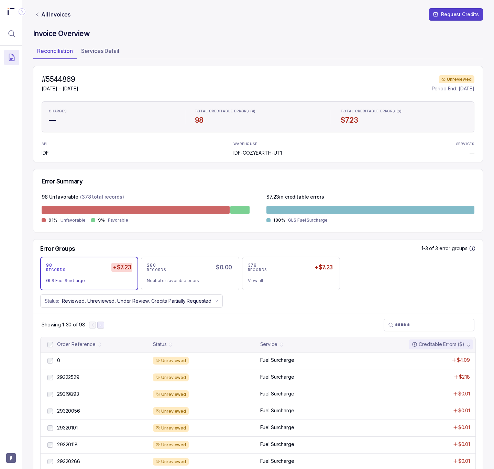
click at [102, 326] on icon "Next Page" at bounding box center [100, 325] width 5 height 5
click at [106, 327] on button "Next Page" at bounding box center [103, 325] width 7 height 7
click at [106, 327] on button "Next Page" at bounding box center [104, 325] width 7 height 7
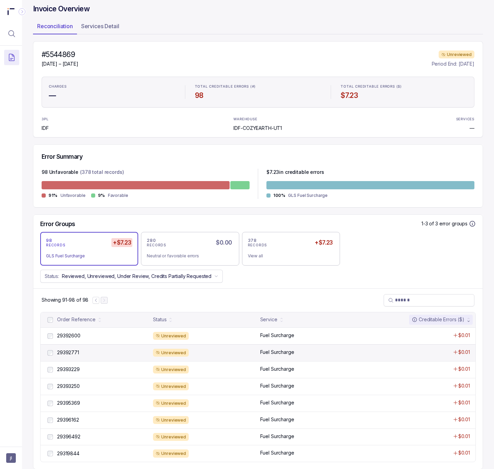
scroll to position [36, 0]
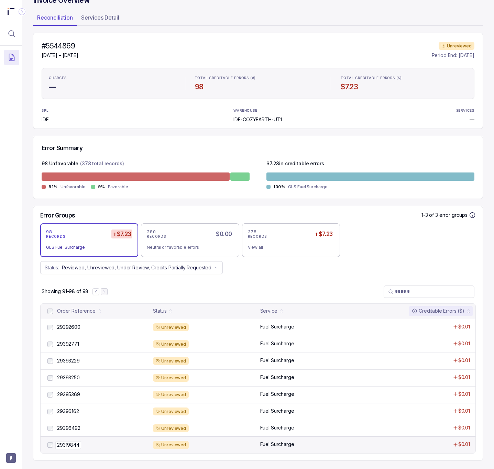
click at [75, 442] on p "29319844" at bounding box center [68, 445] width 26 height 8
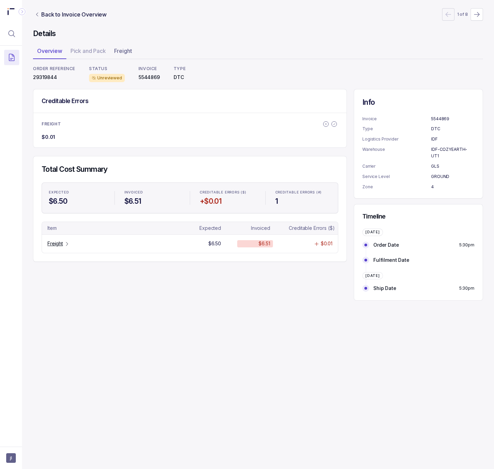
click at [53, 79] on p "29319844" at bounding box center [54, 77] width 42 height 7
click at [54, 246] on p "Freight" at bounding box center [54, 243] width 15 height 7
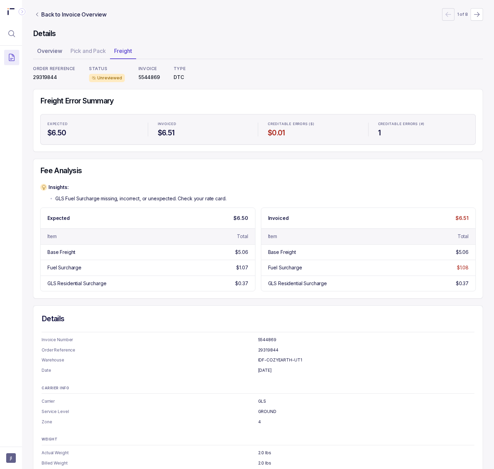
scroll to position [17, 0]
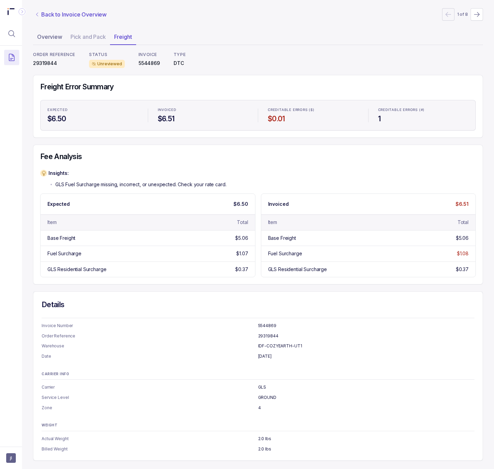
click at [56, 11] on p "Back to Invoice Overview" at bounding box center [73, 14] width 65 height 8
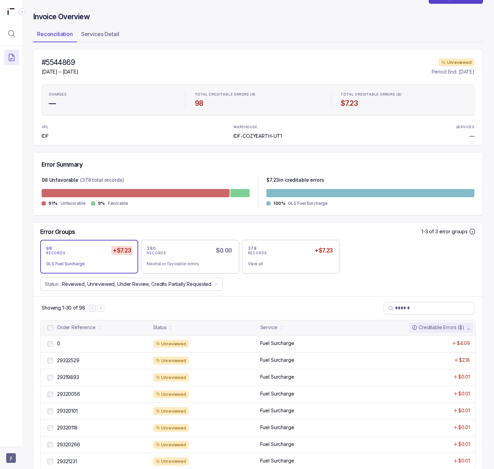
click at [7, 456] on span "jl" at bounding box center [11, 458] width 10 height 10
click at [24, 444] on p "Logout" at bounding box center [45, 442] width 57 height 7
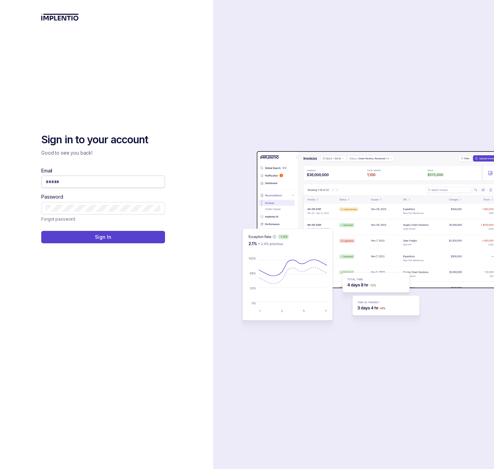
click at [86, 182] on input "Email" at bounding box center [103, 181] width 115 height 7
click at [0, 469] on com-1password-button at bounding box center [0, 469] width 0 height 0
click at [91, 183] on input "Email" at bounding box center [103, 181] width 115 height 7
type input "**********"
